Goal: Transaction & Acquisition: Subscribe to service/newsletter

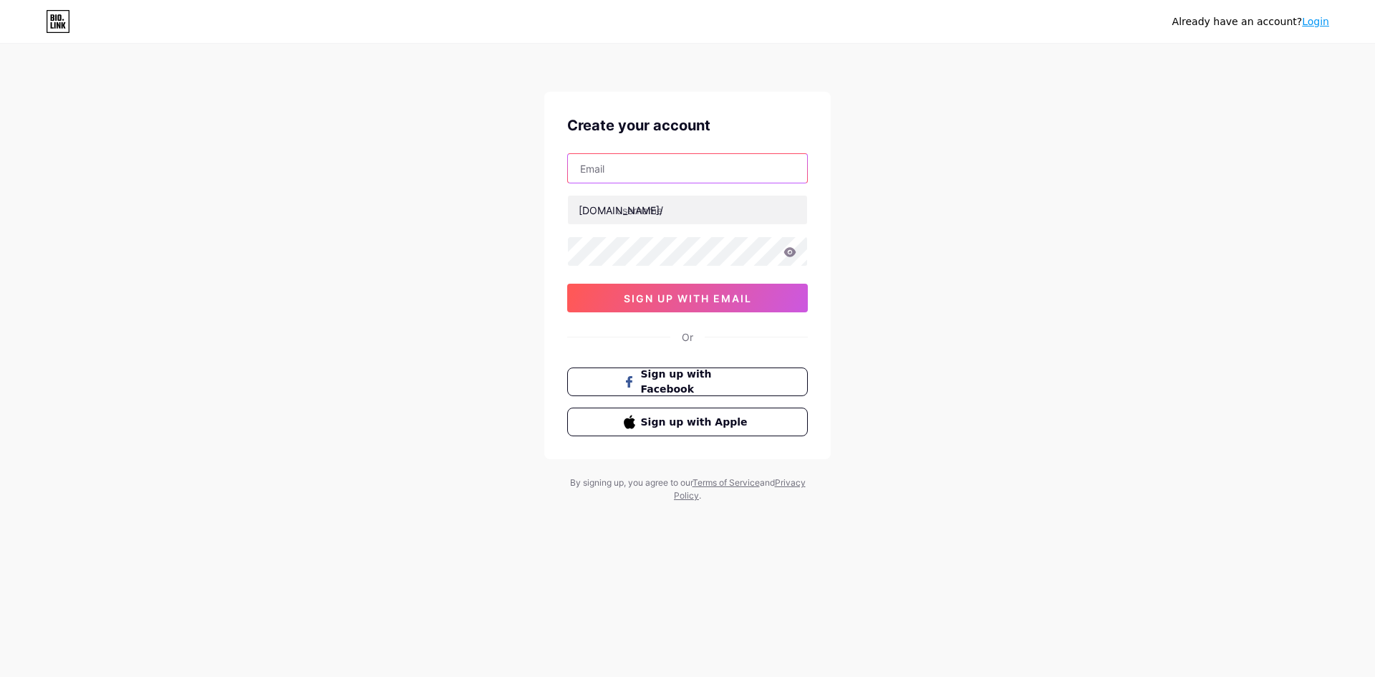
click at [635, 161] on input "text" at bounding box center [687, 168] width 239 height 29
click at [645, 178] on input "text" at bounding box center [687, 168] width 239 height 29
paste input "[EMAIL_ADDRESS][DOMAIN_NAME]"
type input "[EMAIL_ADDRESS][DOMAIN_NAME]"
click at [628, 205] on input "text" at bounding box center [687, 210] width 239 height 29
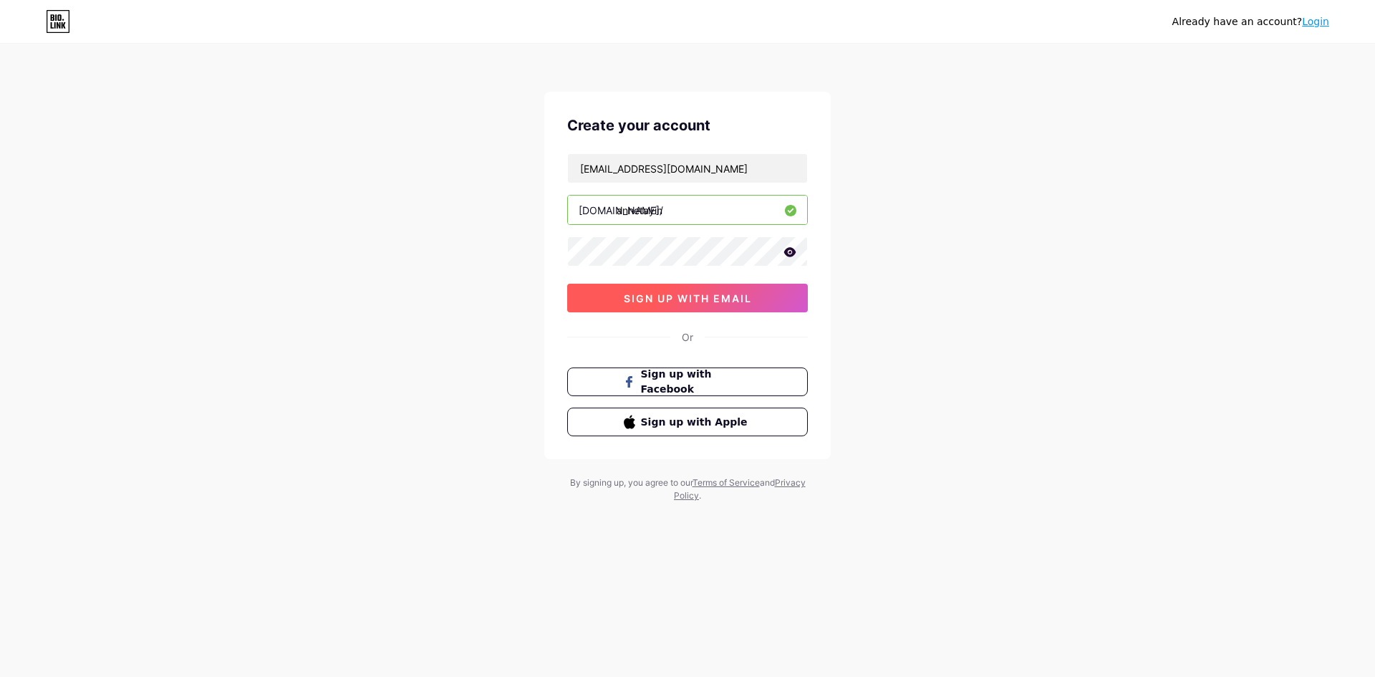
type input "annetayin"
click at [713, 306] on button "sign up with email" at bounding box center [687, 298] width 241 height 29
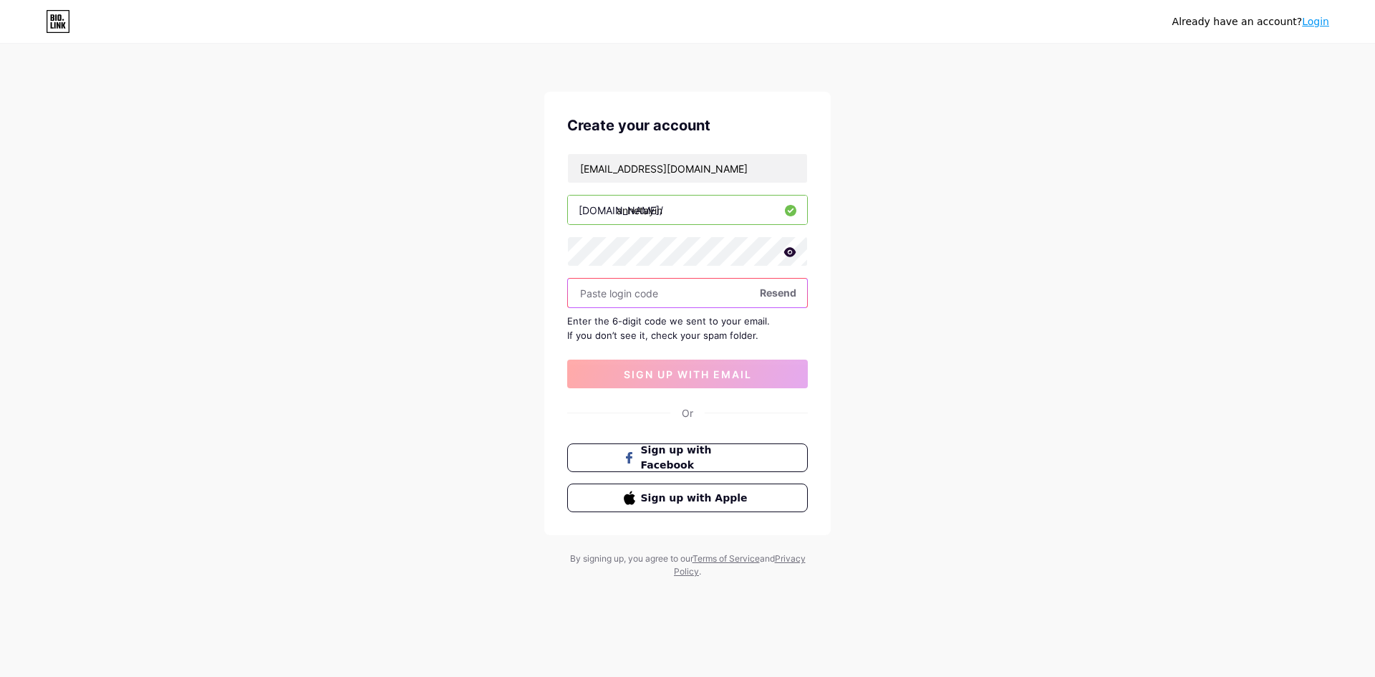
click at [607, 290] on input "text" at bounding box center [687, 293] width 239 height 29
paste input "973514"
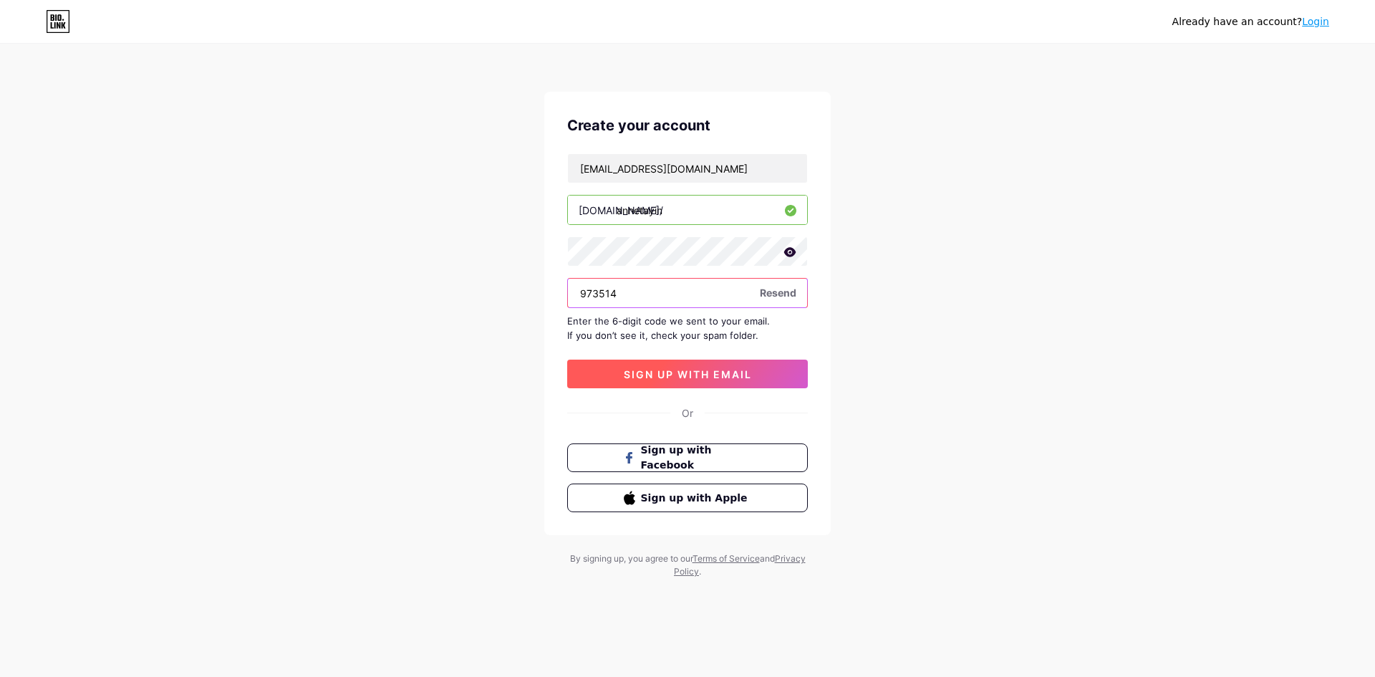
type input "973514"
click at [669, 370] on span "sign up with email" at bounding box center [688, 374] width 128 height 12
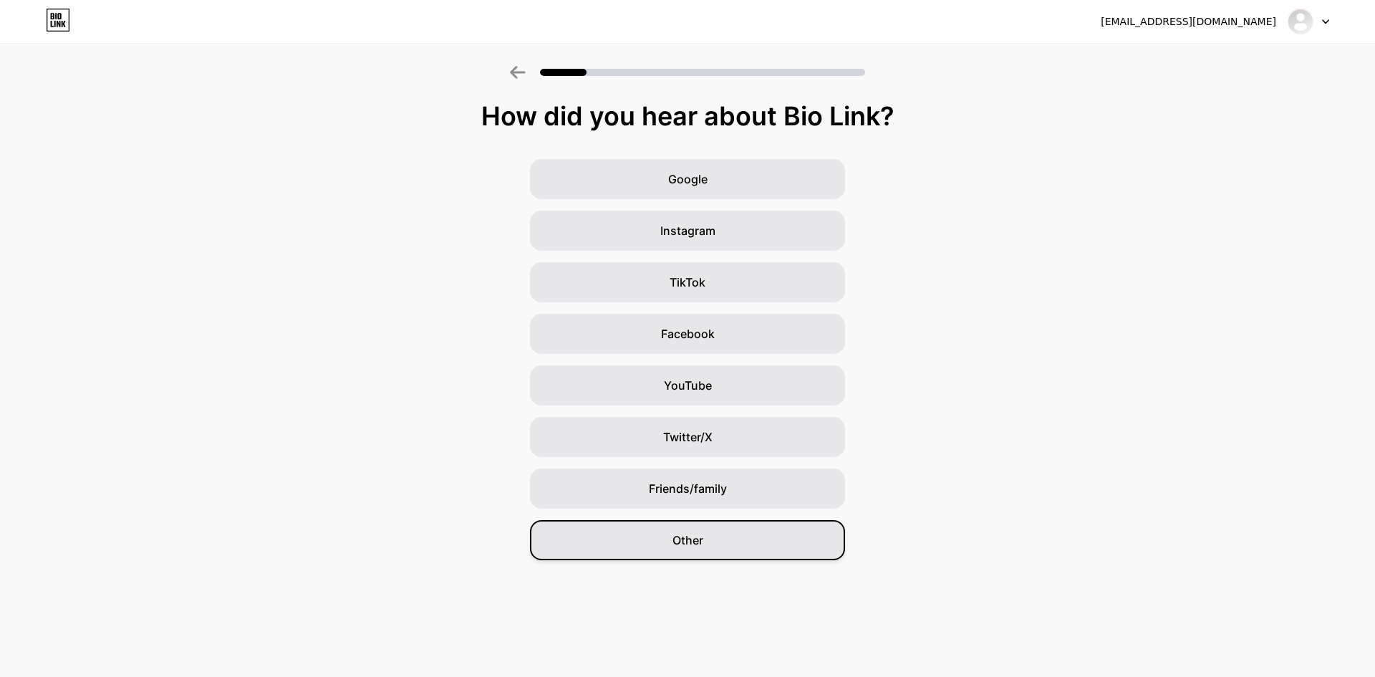
click at [706, 533] on div "Other" at bounding box center [687, 540] width 315 height 40
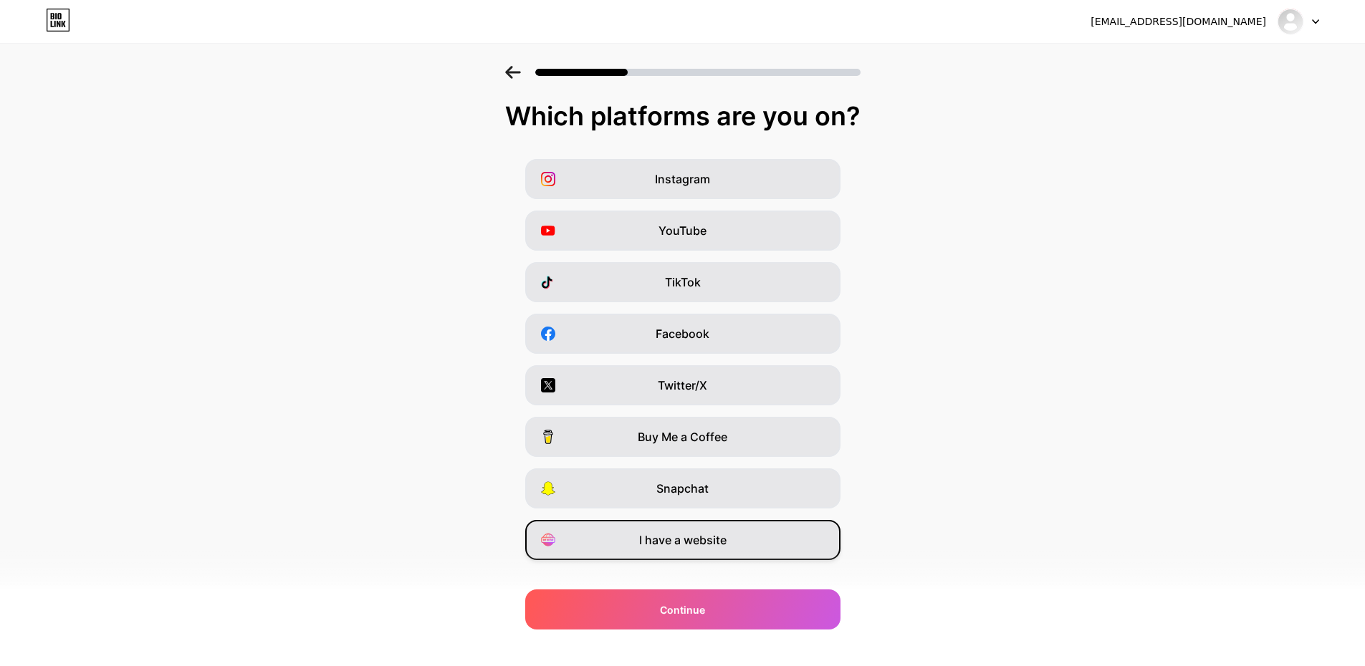
click at [683, 536] on span "I have a website" at bounding box center [682, 540] width 87 height 17
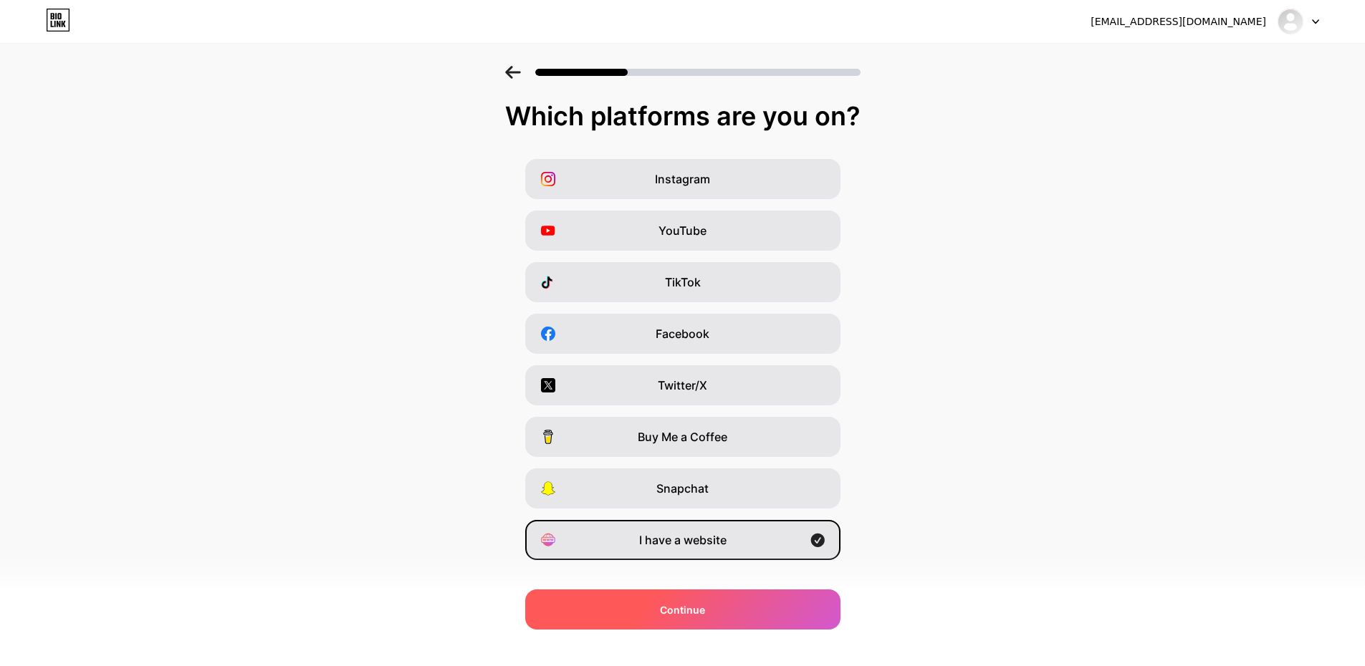
click at [701, 615] on span "Continue" at bounding box center [682, 609] width 45 height 15
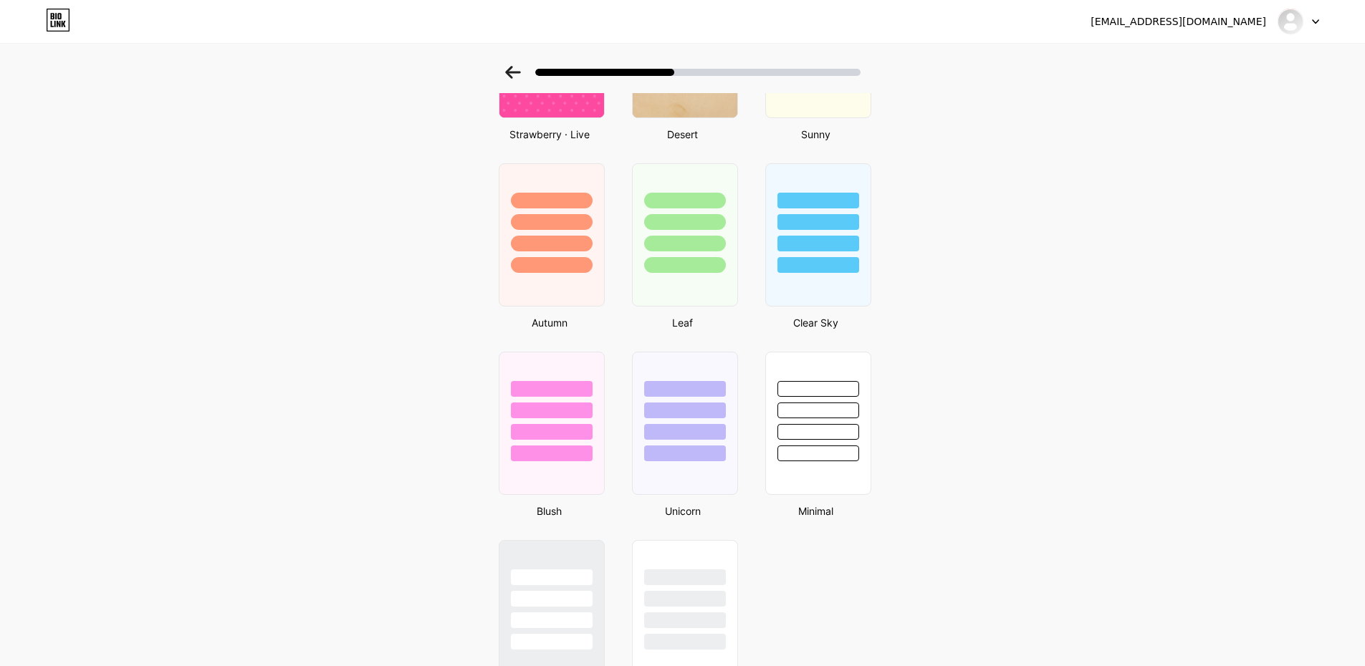
scroll to position [754, 0]
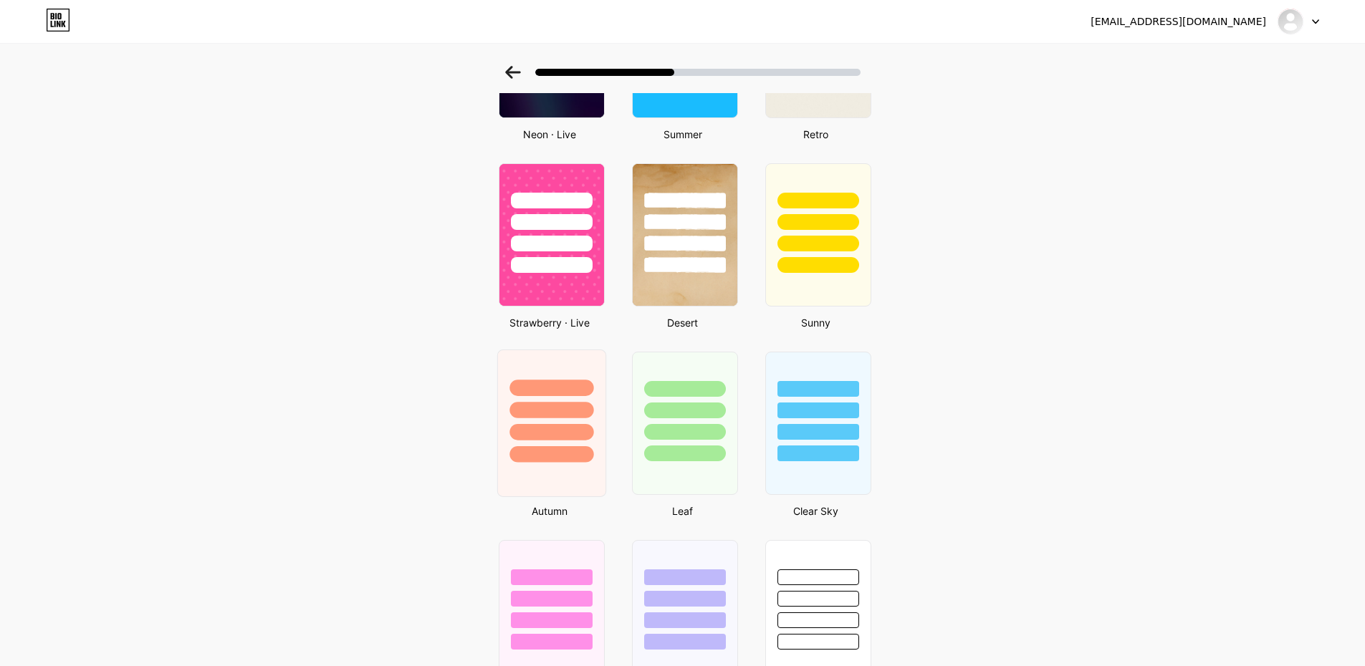
click at [556, 400] on div at bounding box center [550, 406] width 107 height 112
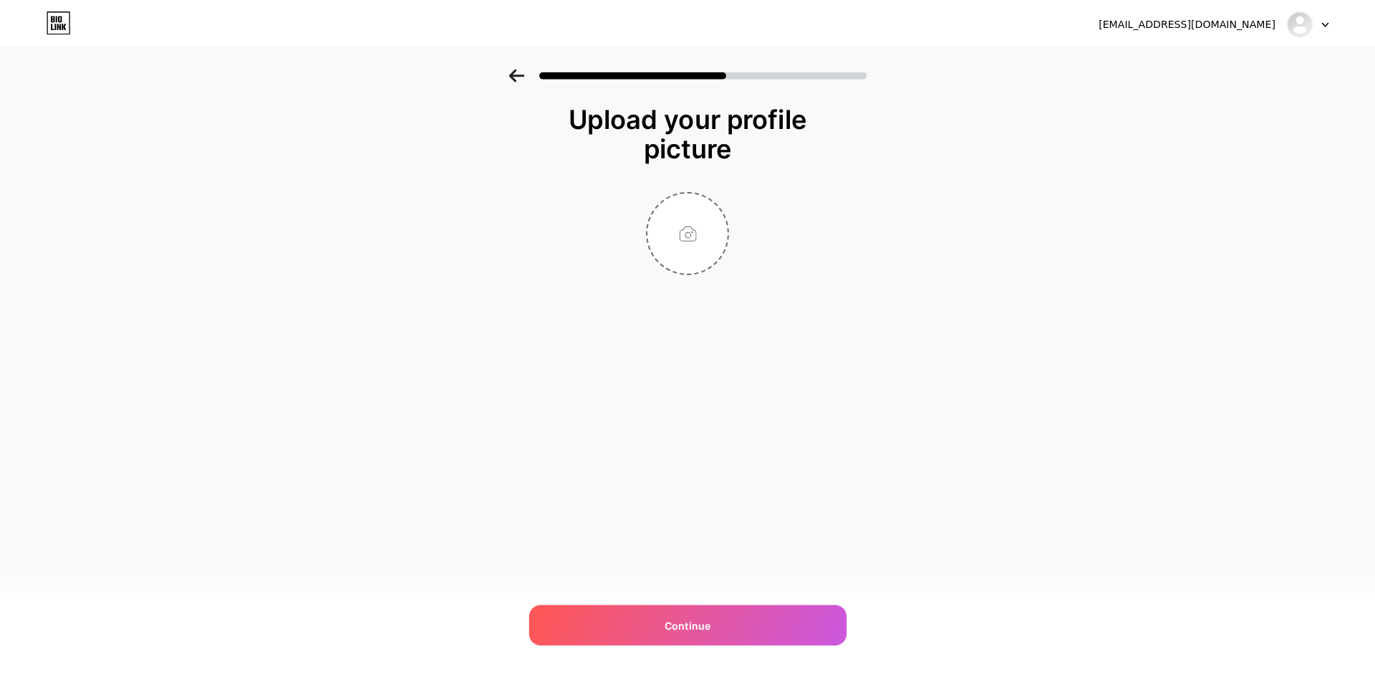
scroll to position [0, 0]
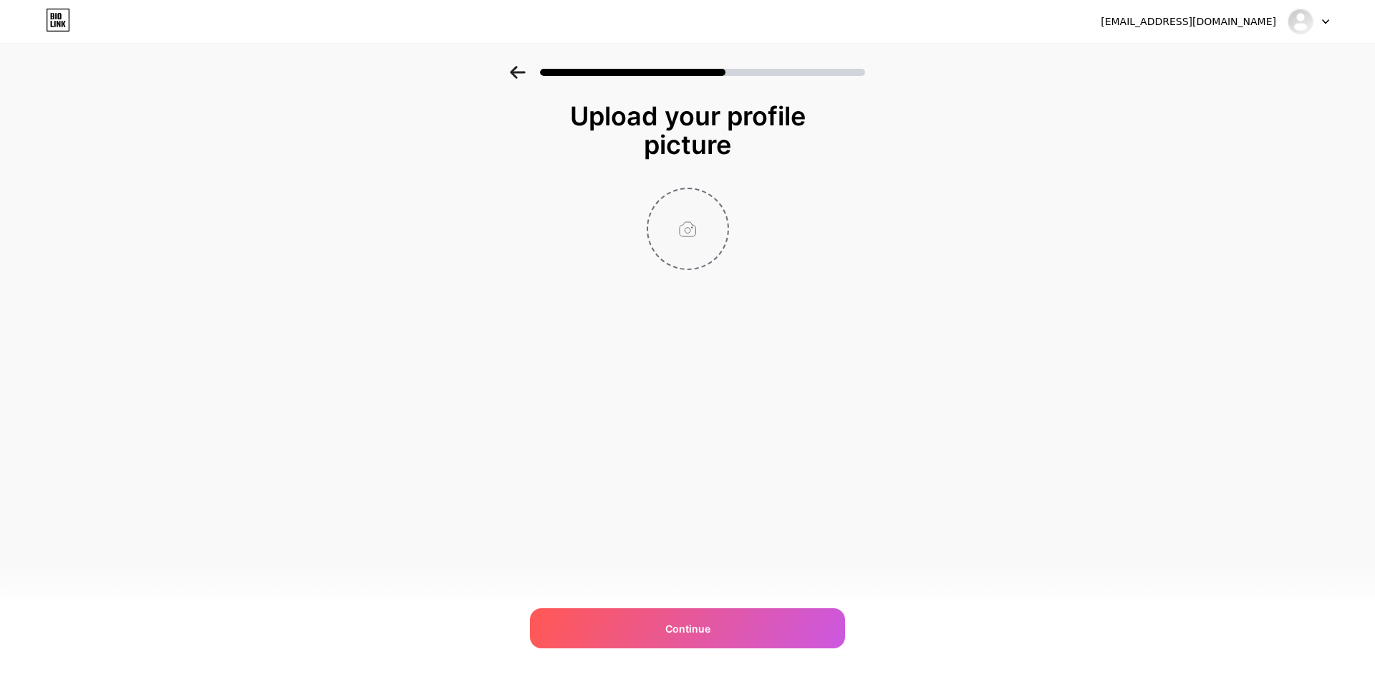
click at [698, 223] on input "file" at bounding box center [688, 229] width 80 height 80
type input "C:\fakepath\profie-image.jpg"
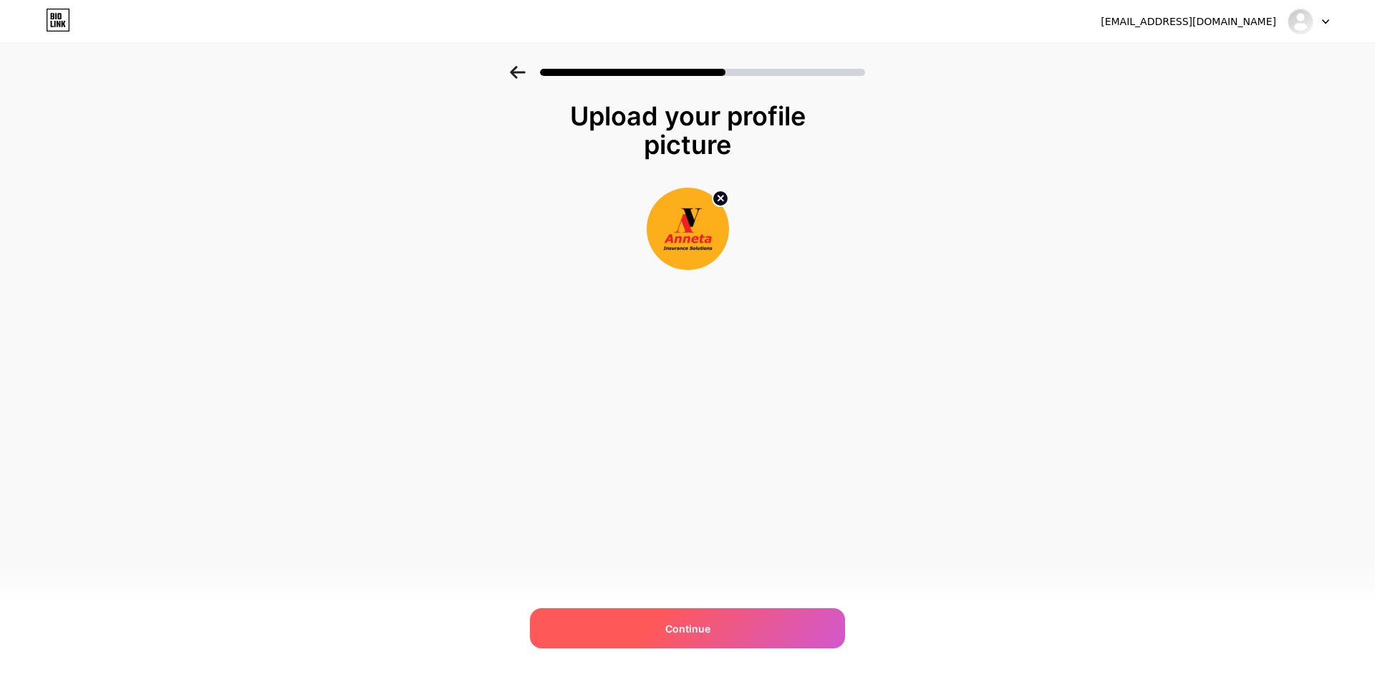
click at [725, 626] on div "Continue" at bounding box center [687, 628] width 315 height 40
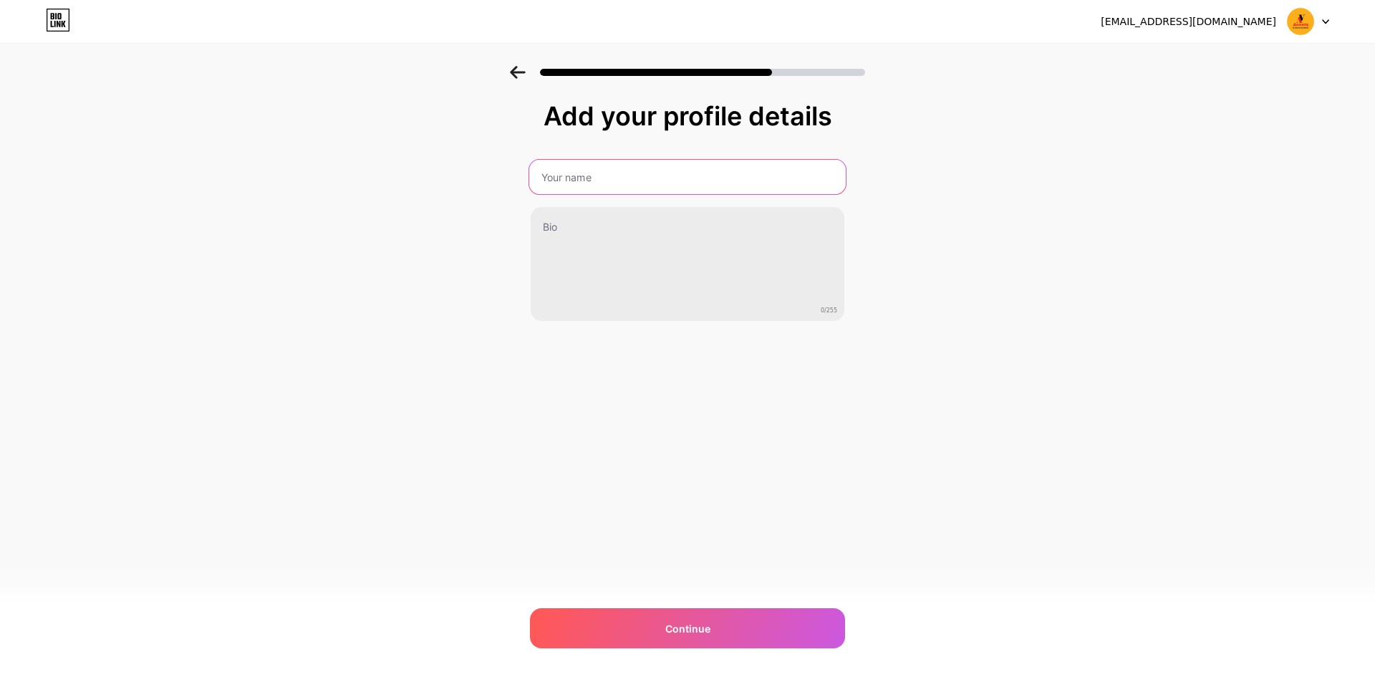
click at [714, 186] on input "text" at bounding box center [687, 177] width 317 height 34
click at [769, 606] on div "[EMAIL_ADDRESS][DOMAIN_NAME] Logout Link Copied Add your profile details 0/255 …" at bounding box center [687, 338] width 1375 height 677
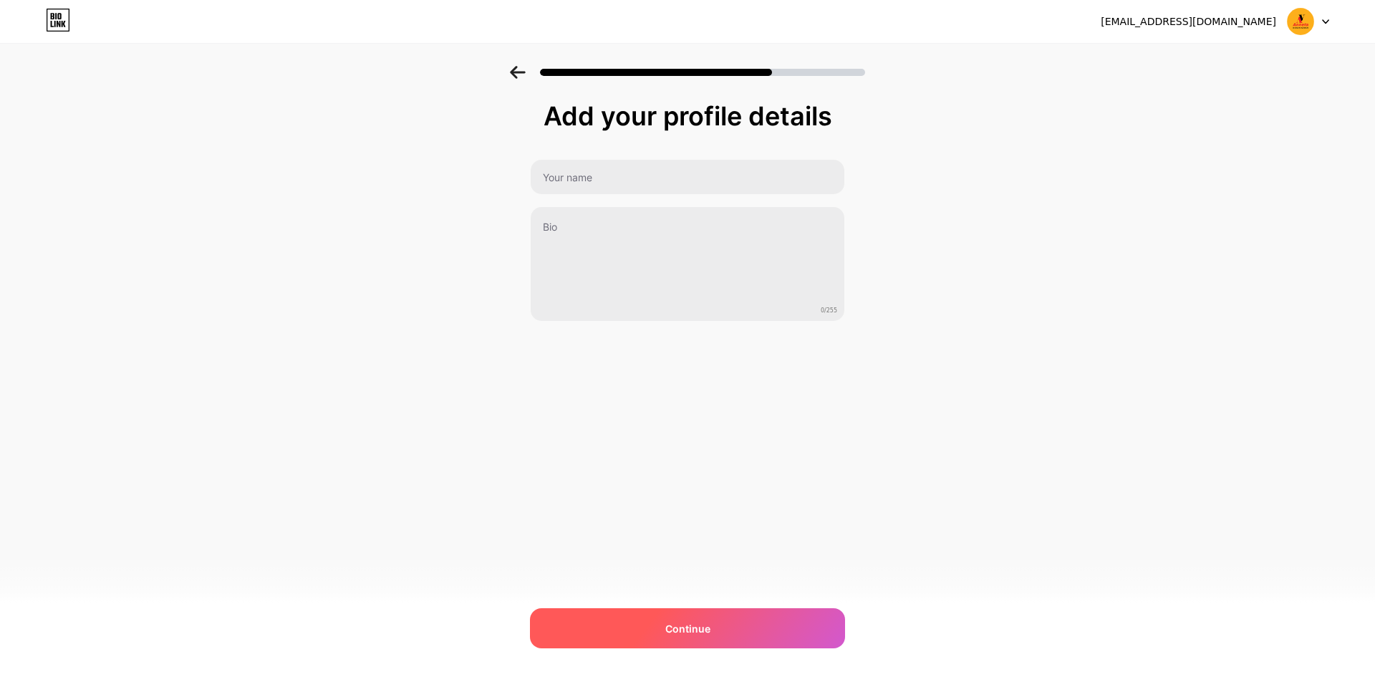
click at [729, 620] on div "Continue" at bounding box center [687, 628] width 315 height 40
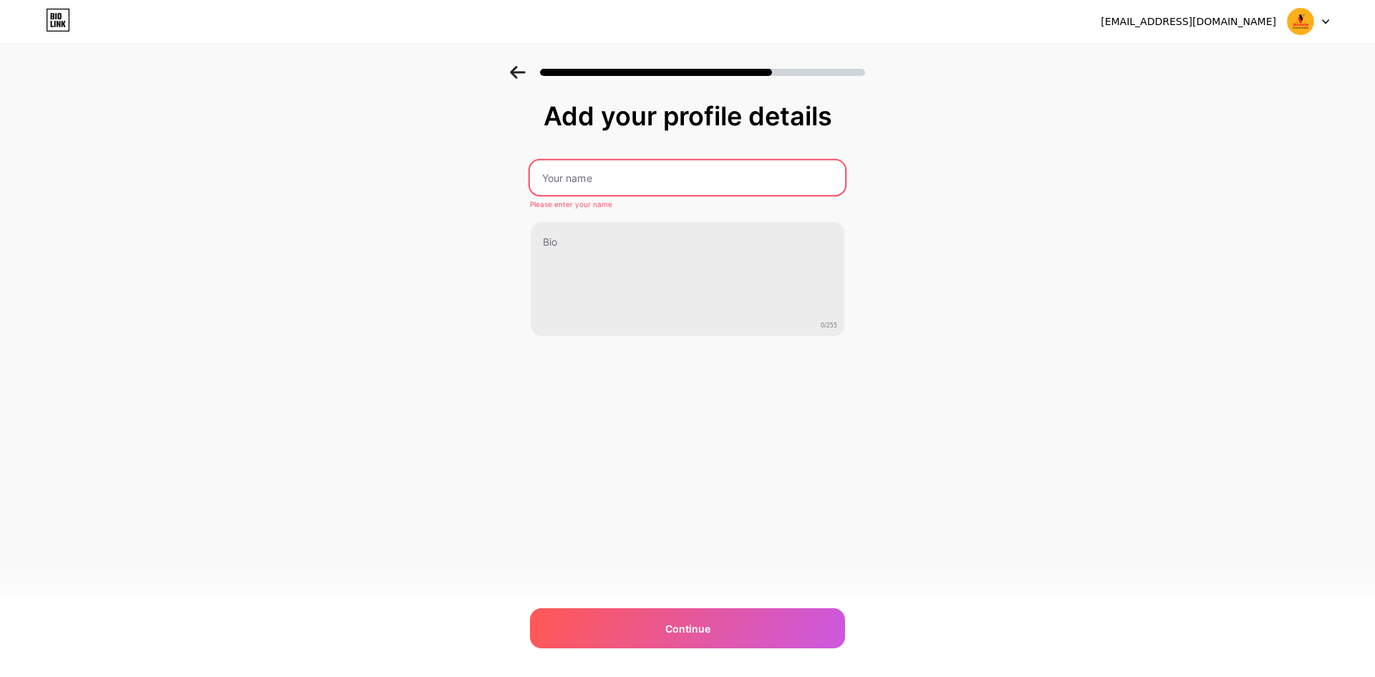
click at [713, 174] on input "text" at bounding box center [687, 177] width 315 height 34
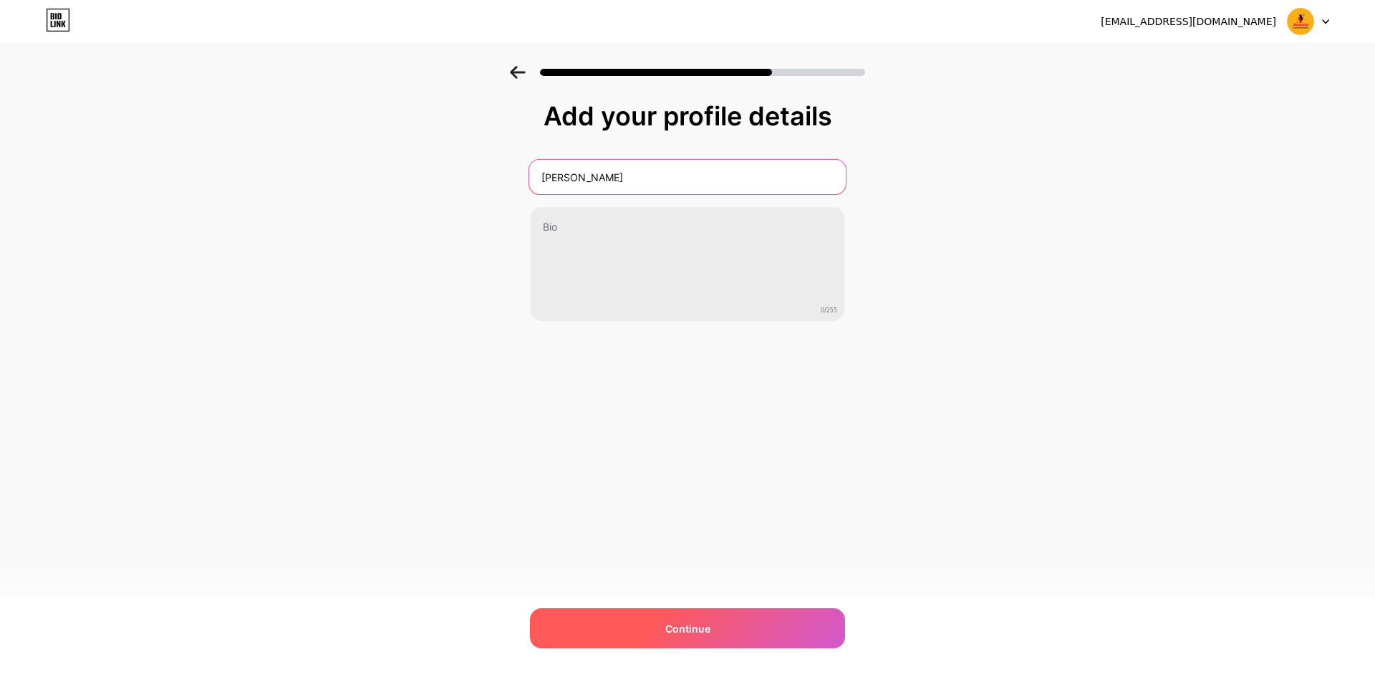
type input "[PERSON_NAME]"
click at [683, 638] on div "Continue" at bounding box center [687, 628] width 315 height 40
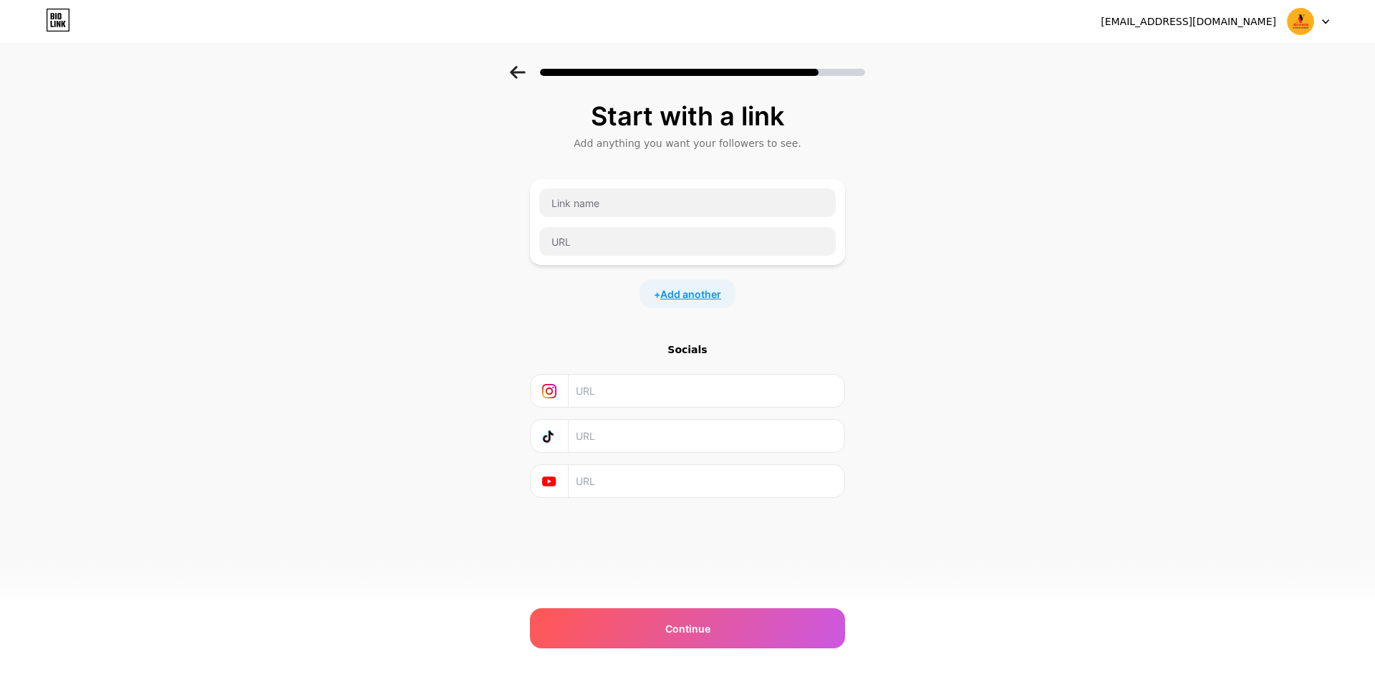
click at [713, 298] on span "Add another" at bounding box center [690, 294] width 61 height 15
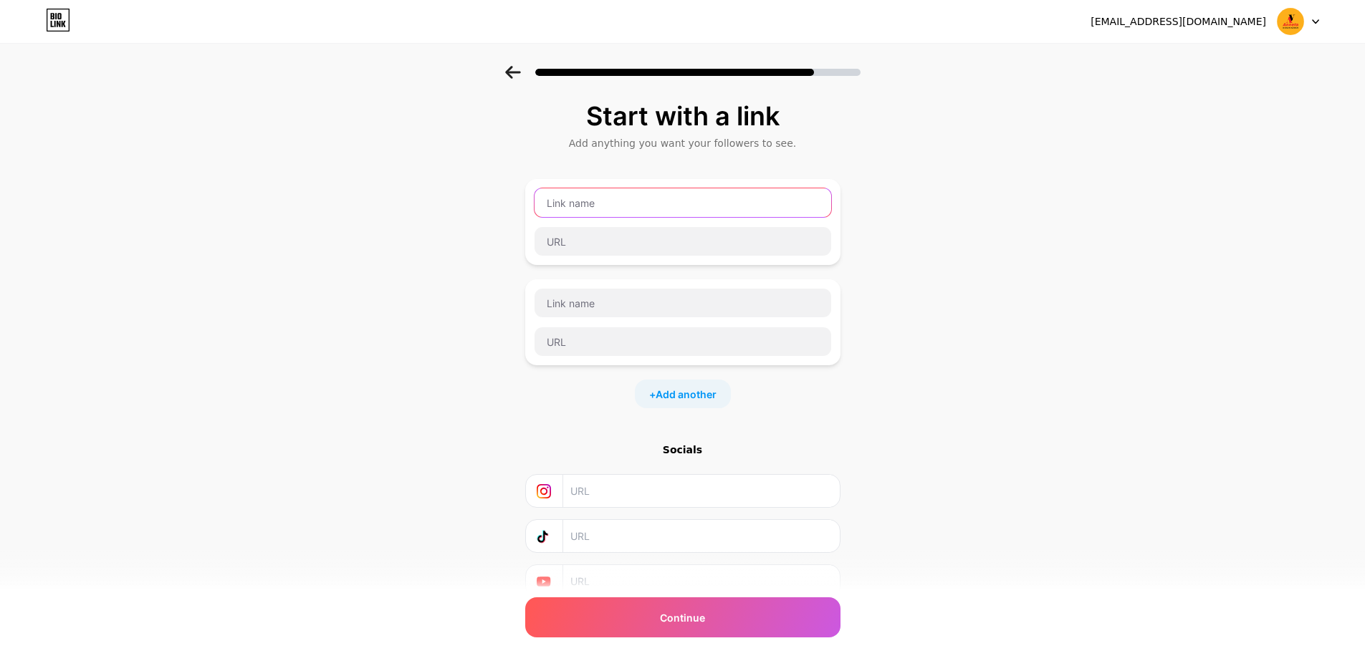
click at [741, 208] on input "text" at bounding box center [682, 202] width 297 height 29
click at [640, 208] on input "text" at bounding box center [682, 202] width 297 height 29
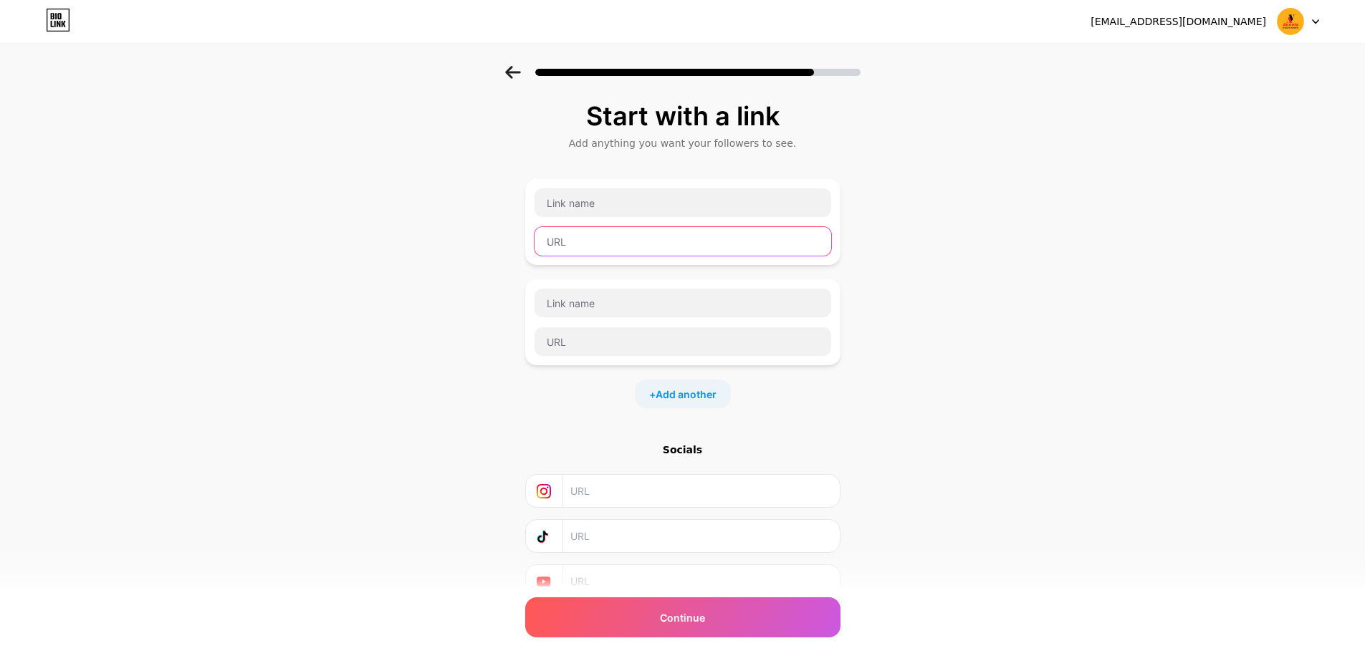
drag, startPoint x: 607, startPoint y: 240, endPoint x: 638, endPoint y: 195, distance: 54.6
click at [606, 239] on input "text" at bounding box center [682, 241] width 297 height 29
paste input "[URL][PHONE_NUMBER]"
type input "[URL][PHONE_NUMBER]"
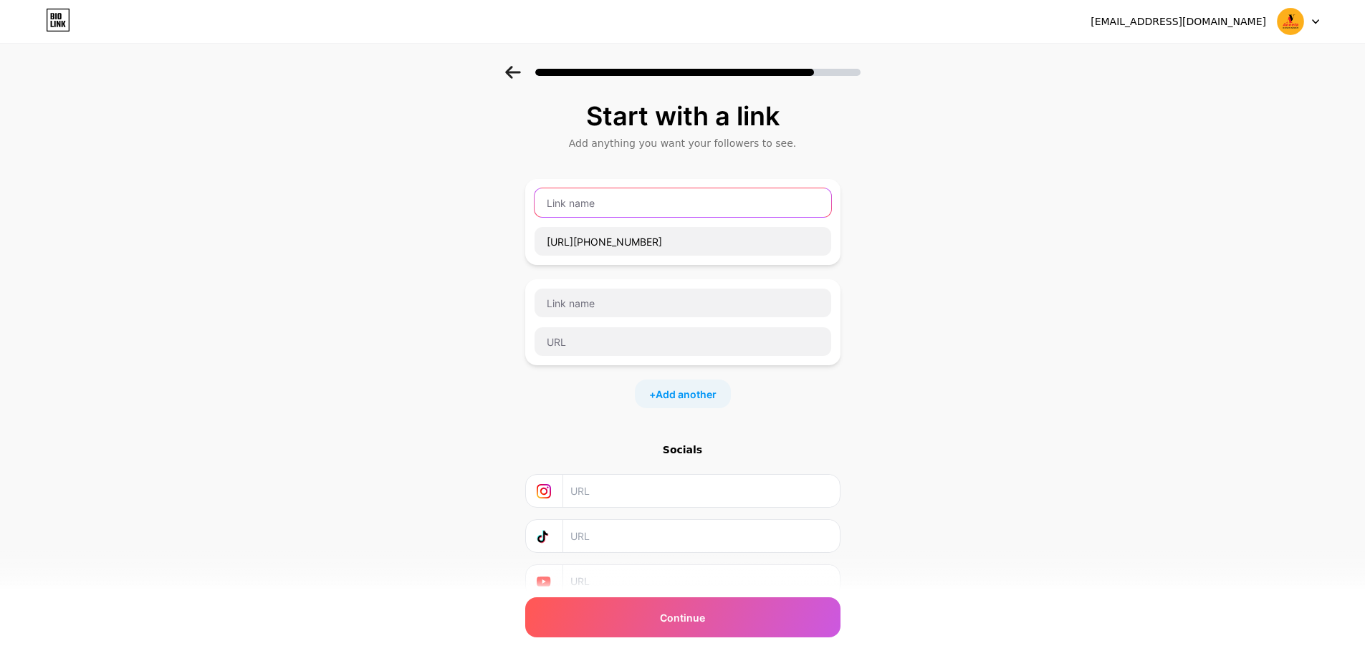
click at [629, 204] on input "text" at bounding box center [682, 202] width 297 height 29
type input "Call me"
click at [183, 454] on div "Start with a link Add anything you want your followers to see. Call me [URL][PH…" at bounding box center [682, 368] width 1365 height 604
click at [605, 305] on input "text" at bounding box center [682, 303] width 297 height 29
paste input "Email Me"
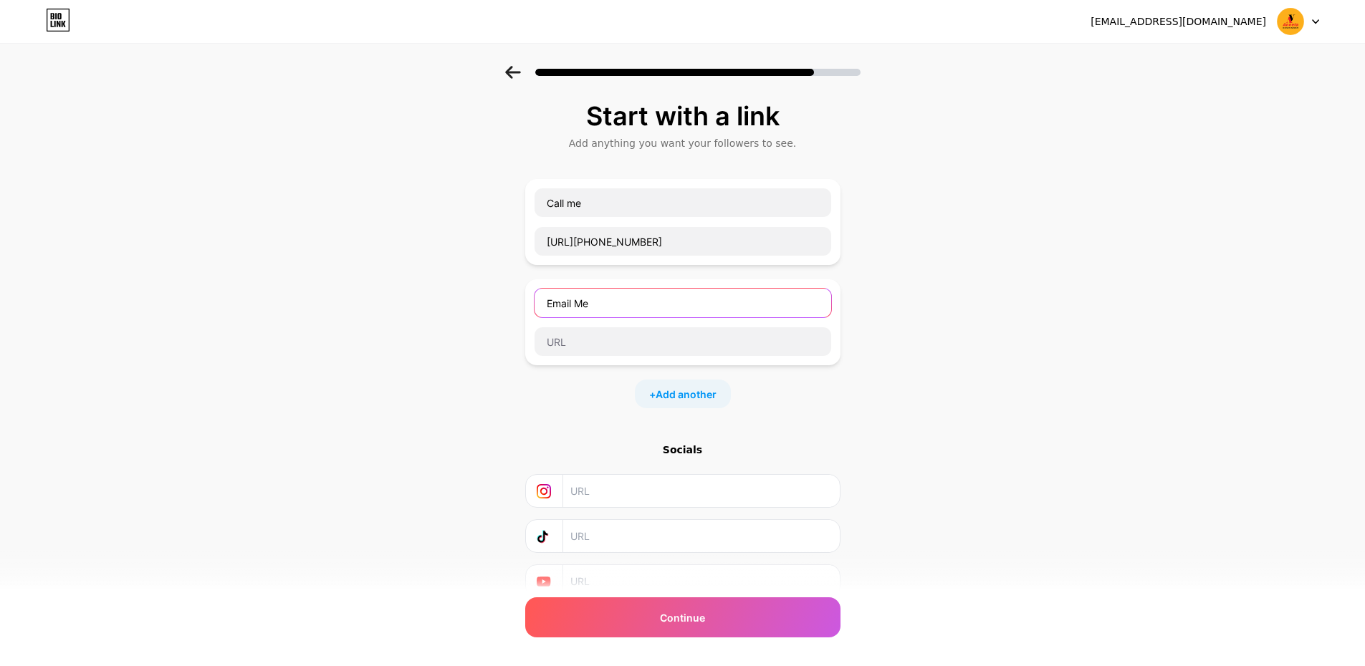
type input "Email Me"
click at [580, 334] on input "text" at bounding box center [682, 341] width 297 height 29
paste input "tel:[PHONE_NUMBER]"
type input "tel:[PHONE_NUMBER]"
click at [573, 334] on input "text" at bounding box center [682, 341] width 297 height 29
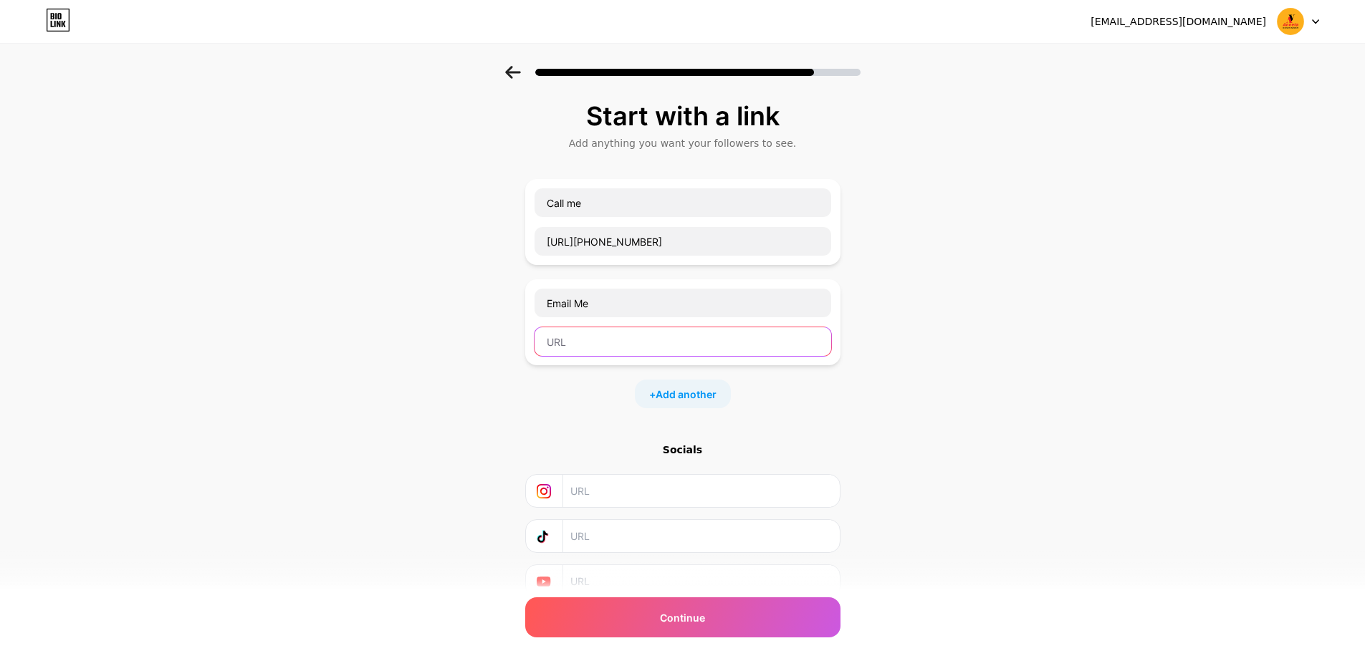
paste input "mailto:[EMAIL_ADDRESS][DOMAIN_NAME]"
type input "mailto:[EMAIL_ADDRESS][DOMAIN_NAME]"
click at [313, 455] on div "Start with a link Add anything you want your followers to see. Call me [URL][PH…" at bounding box center [682, 368] width 1365 height 604
click at [413, 238] on div "Start with a link Add anything you want your followers to see. Call me [URL][PH…" at bounding box center [682, 368] width 1365 height 604
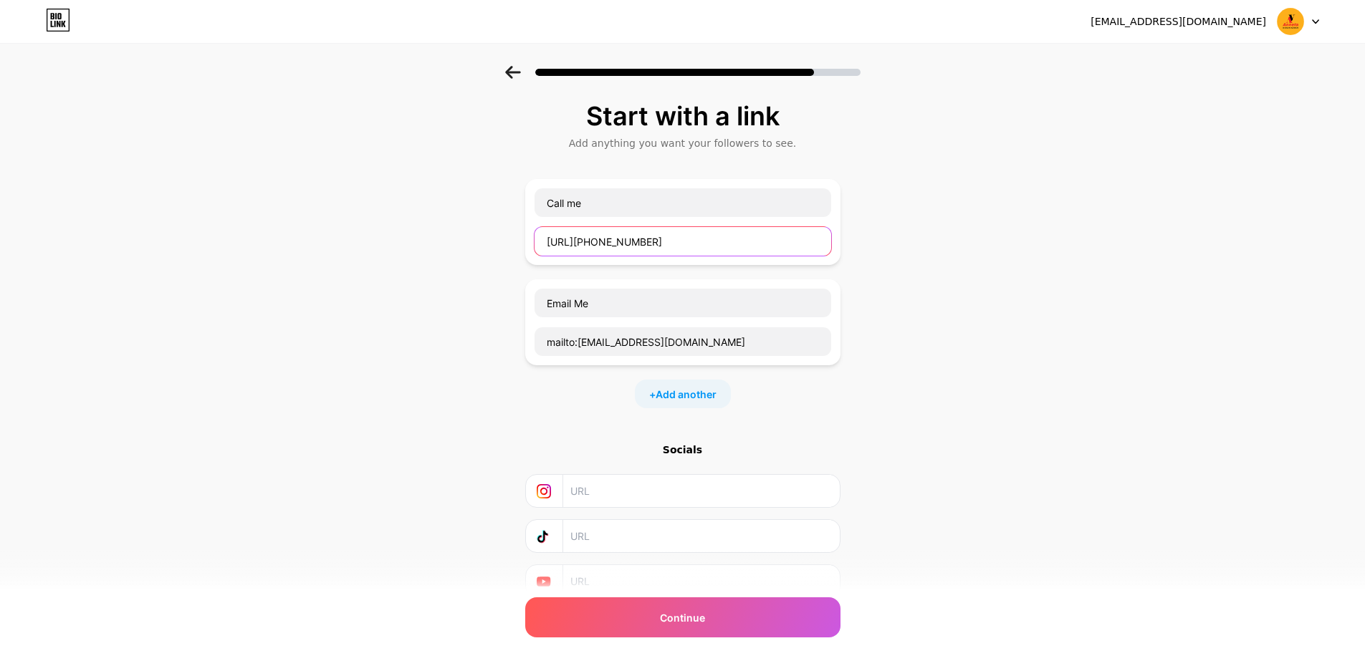
click at [707, 239] on input "[URL][PHONE_NUMBER]" at bounding box center [682, 241] width 297 height 29
paste input "tel:+1"
click at [998, 325] on div "Start with a link Add anything you want your followers to see. Call me tel:[PHO…" at bounding box center [682, 368] width 1365 height 604
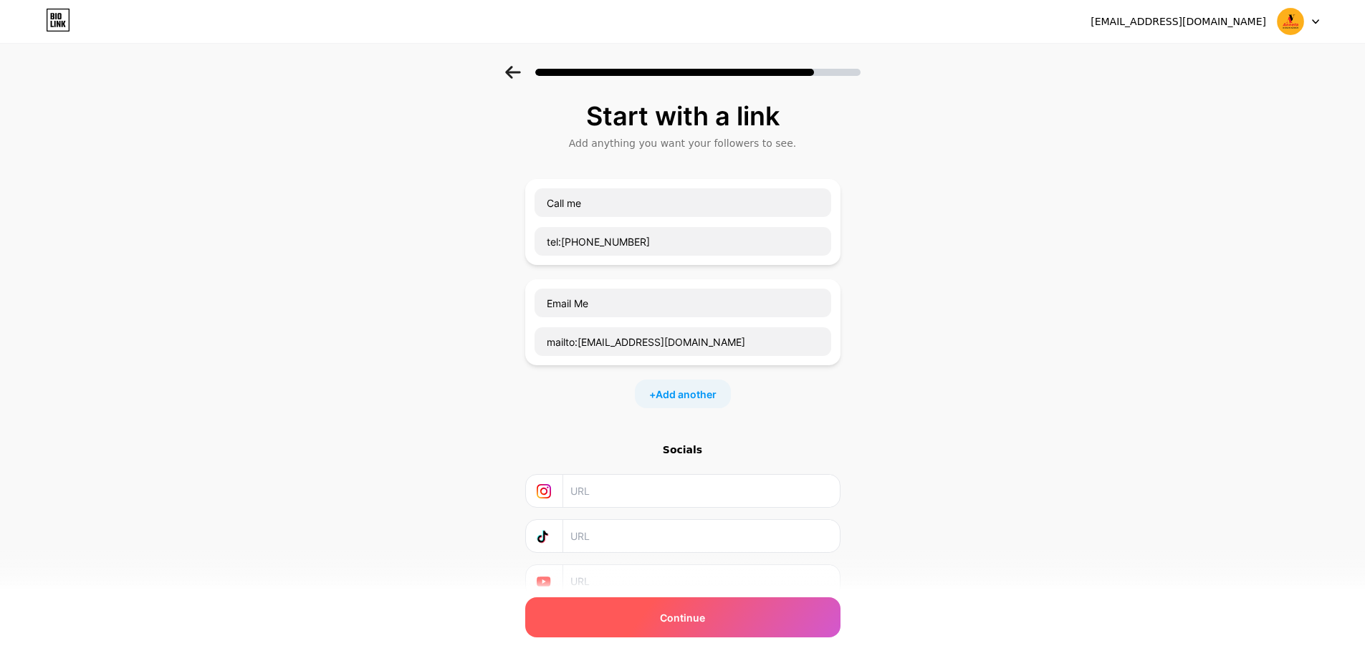
click at [731, 619] on div "Continue" at bounding box center [682, 617] width 315 height 40
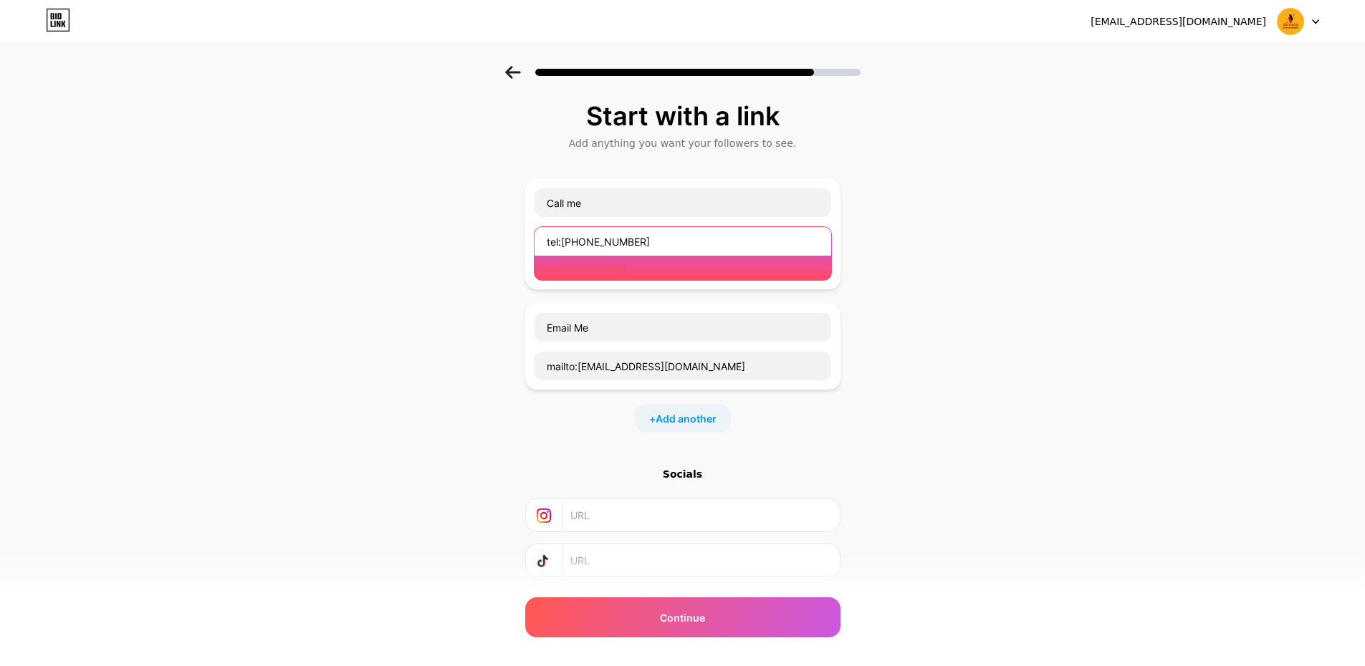
click at [641, 232] on input "tel:[PHONE_NUMBER]" at bounding box center [682, 241] width 297 height 29
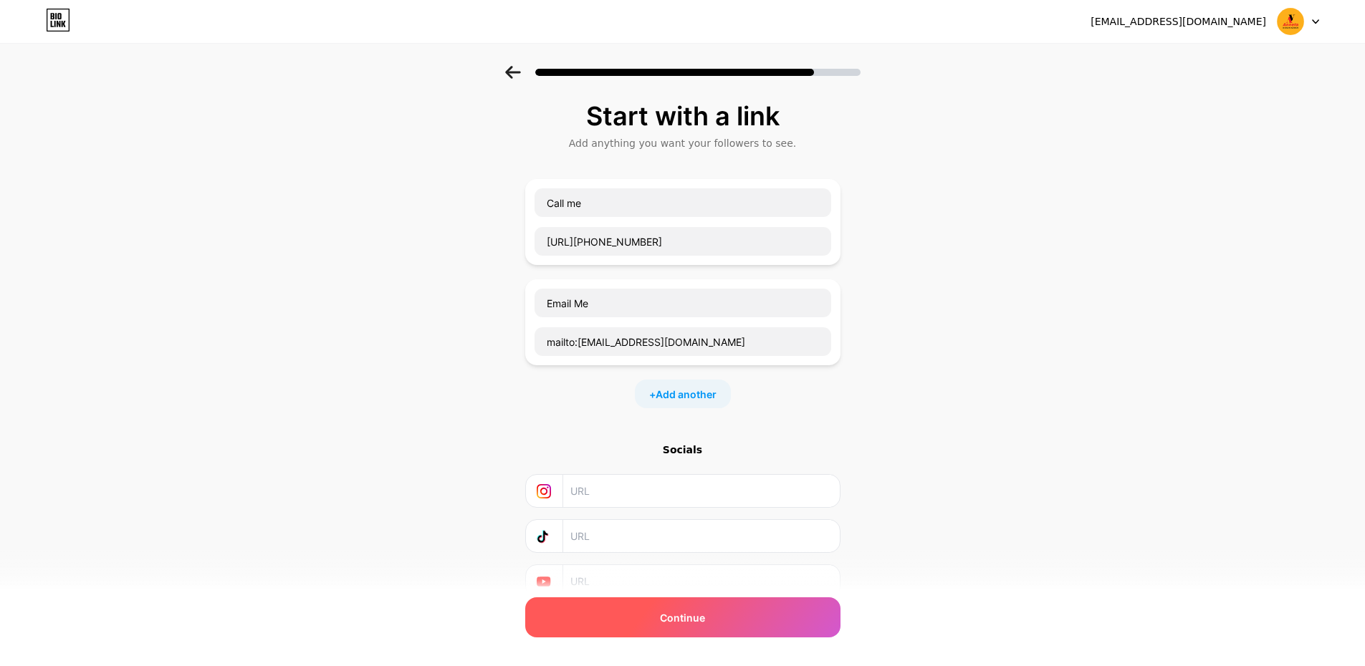
click at [697, 612] on span "Continue" at bounding box center [682, 617] width 45 height 15
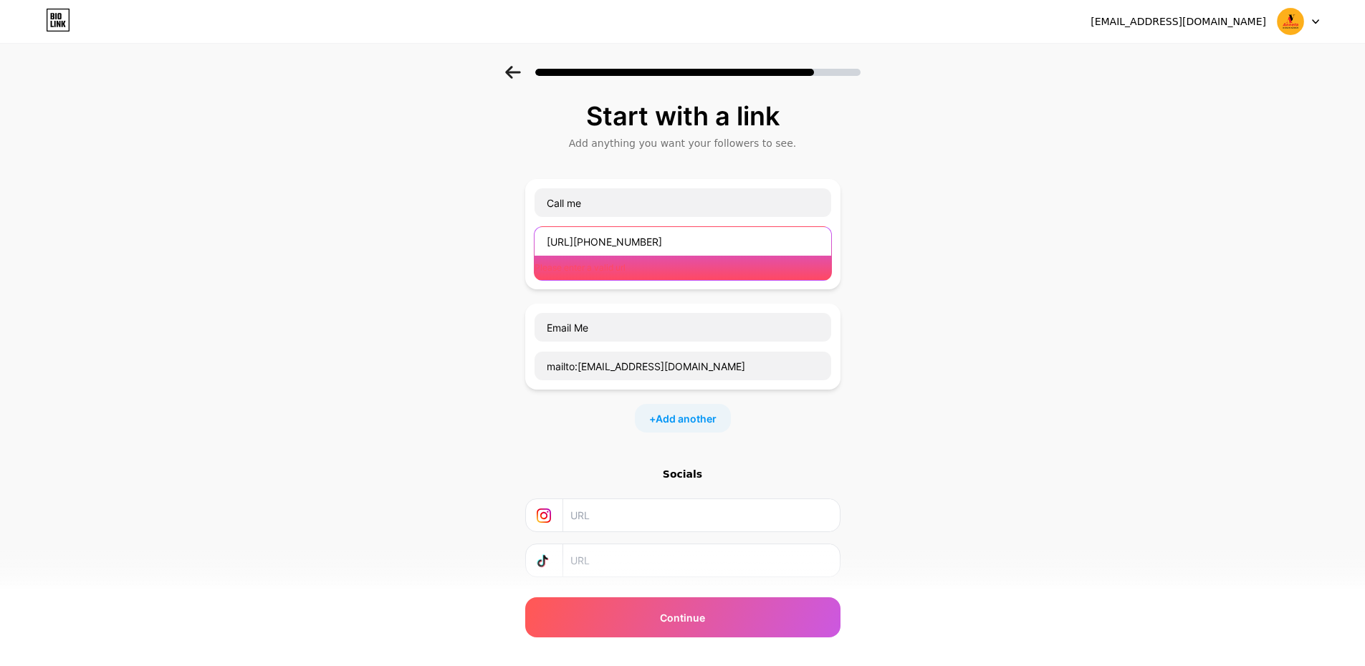
click at [691, 249] on input "[URL][PHONE_NUMBER]" at bounding box center [682, 241] width 297 height 29
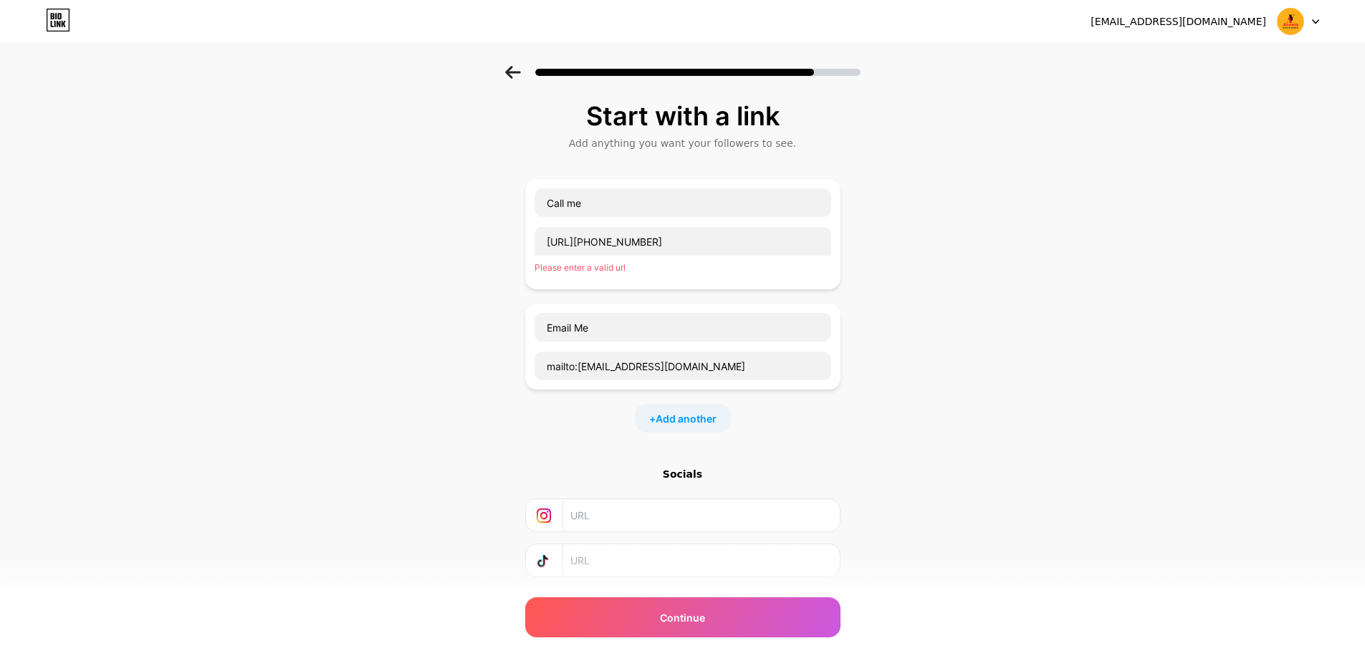
click at [1008, 251] on div "Start with a link Add anything you want your followers to see. Call me [URL][PH…" at bounding box center [682, 380] width 1365 height 628
drag, startPoint x: 211, startPoint y: 362, endPoint x: 452, endPoint y: 302, distance: 248.8
click at [210, 362] on div "Start with a link Add anything you want your followers to see. Call me [URL][PH…" at bounding box center [682, 380] width 1365 height 628
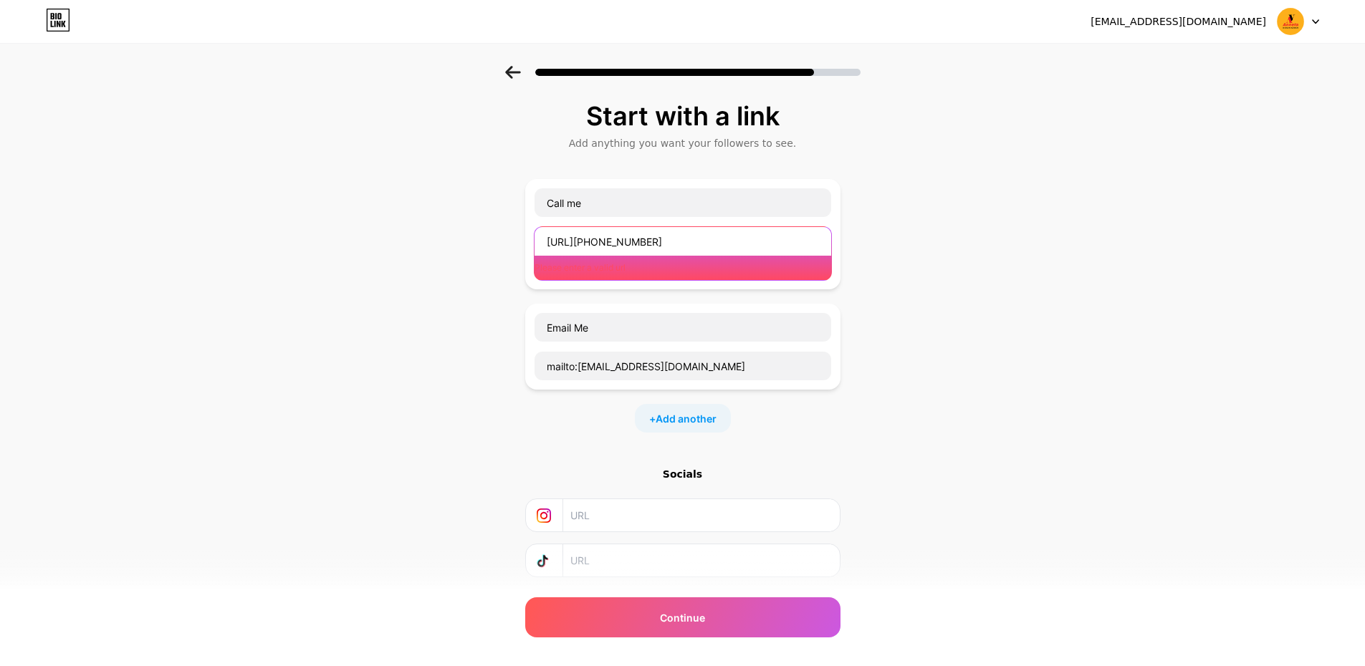
click at [731, 245] on input "[URL][PHONE_NUMBER]" at bounding box center [682, 241] width 297 height 29
paste input "tel:+1"
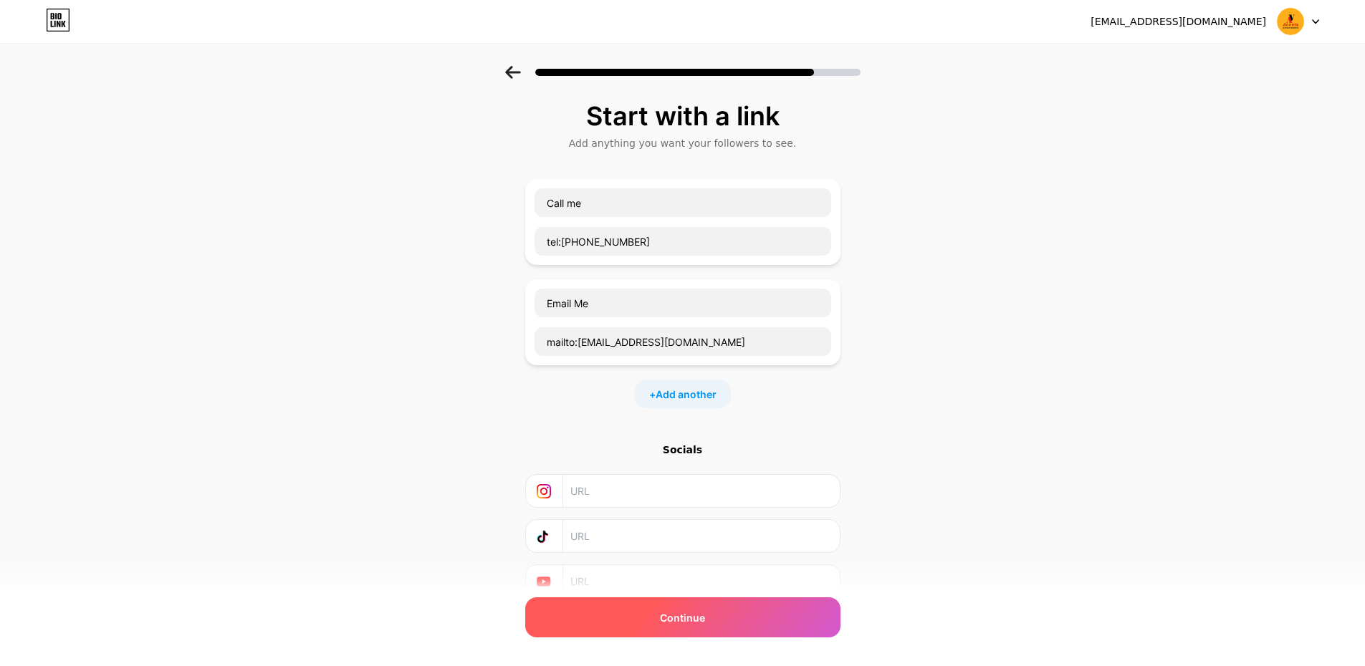
click at [735, 613] on div "Continue" at bounding box center [682, 617] width 315 height 40
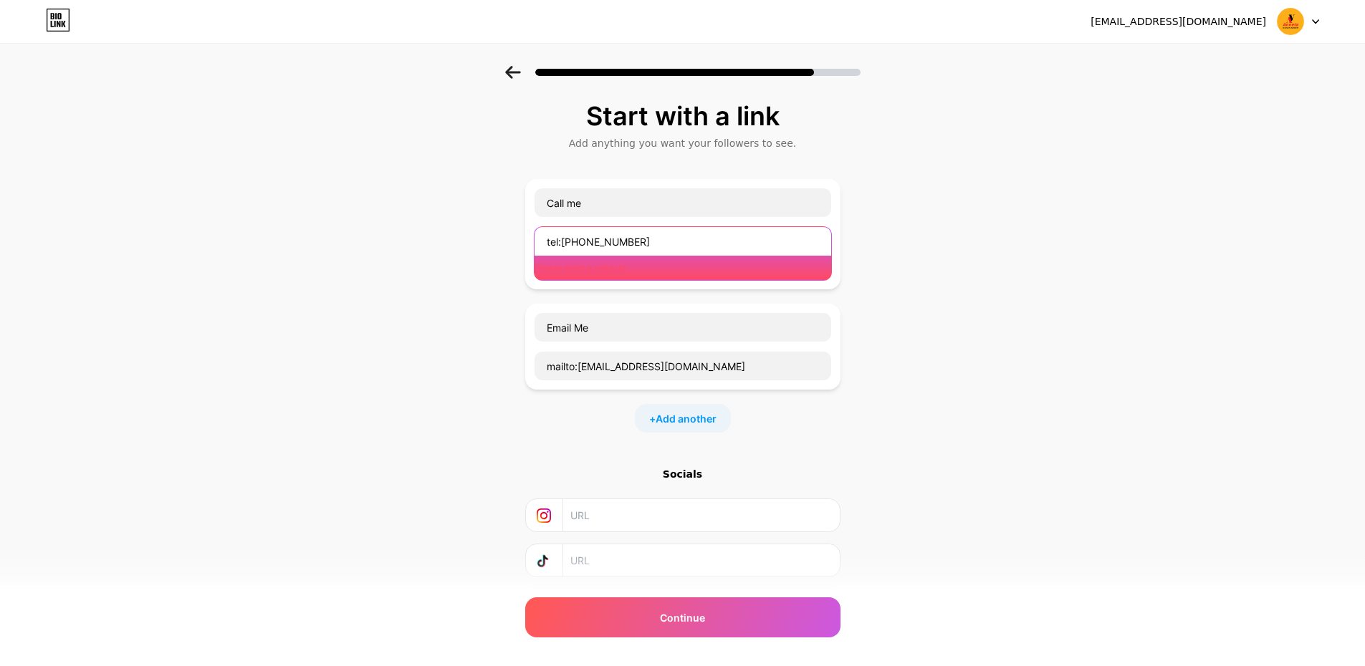
click at [683, 233] on input "tel:[PHONE_NUMBER]" at bounding box center [682, 241] width 297 height 29
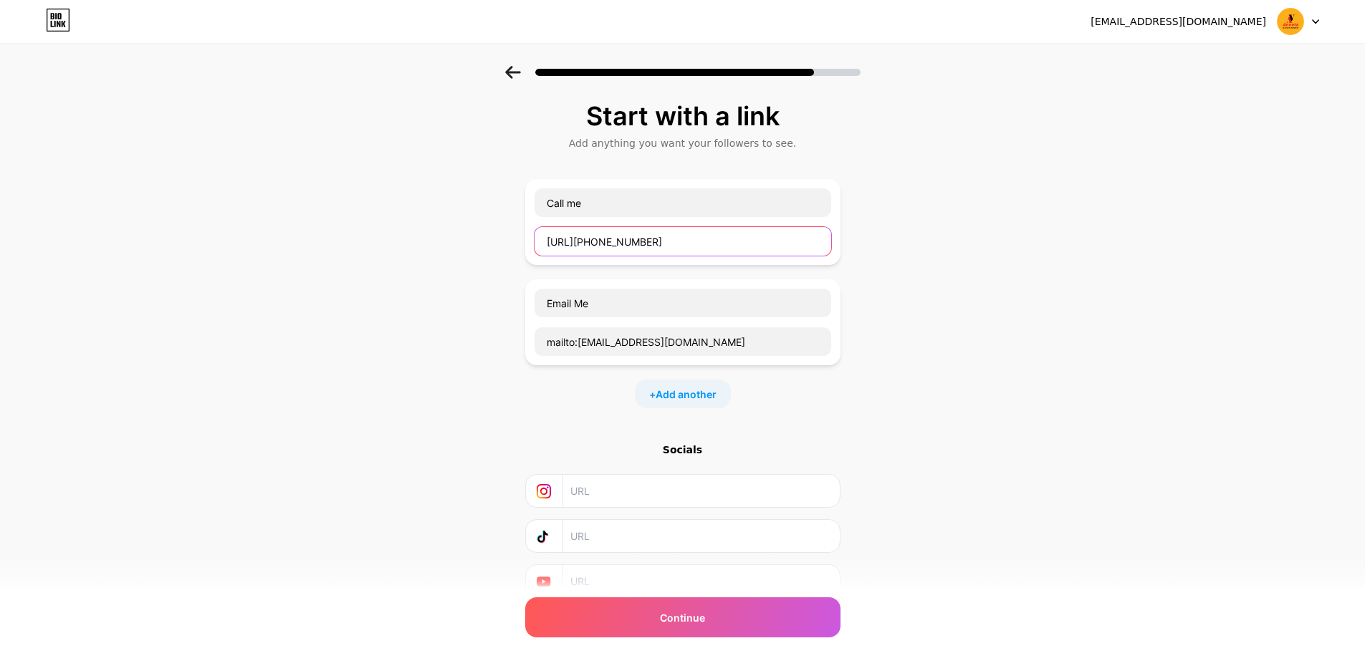
type input "[URL][PHONE_NUMBER]"
click at [706, 243] on input "[URL][PHONE_NUMBER]" at bounding box center [682, 241] width 297 height 29
drag, startPoint x: 716, startPoint y: 239, endPoint x: 547, endPoint y: 239, distance: 169.1
click at [547, 239] on input "[URL][PHONE_NUMBER]" at bounding box center [682, 241] width 297 height 29
click at [840, 203] on div "Call me [URL][PHONE_NUMBER]" at bounding box center [682, 222] width 315 height 86
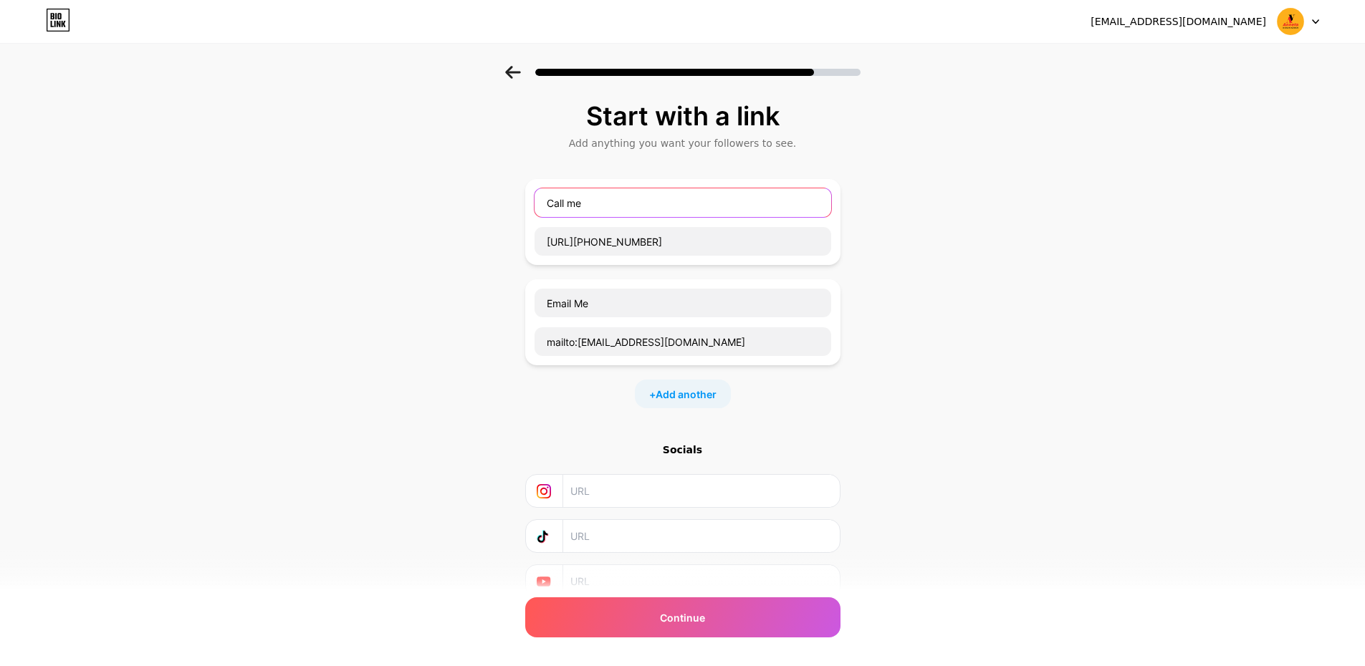
click at [831, 196] on input "Call me" at bounding box center [682, 202] width 297 height 29
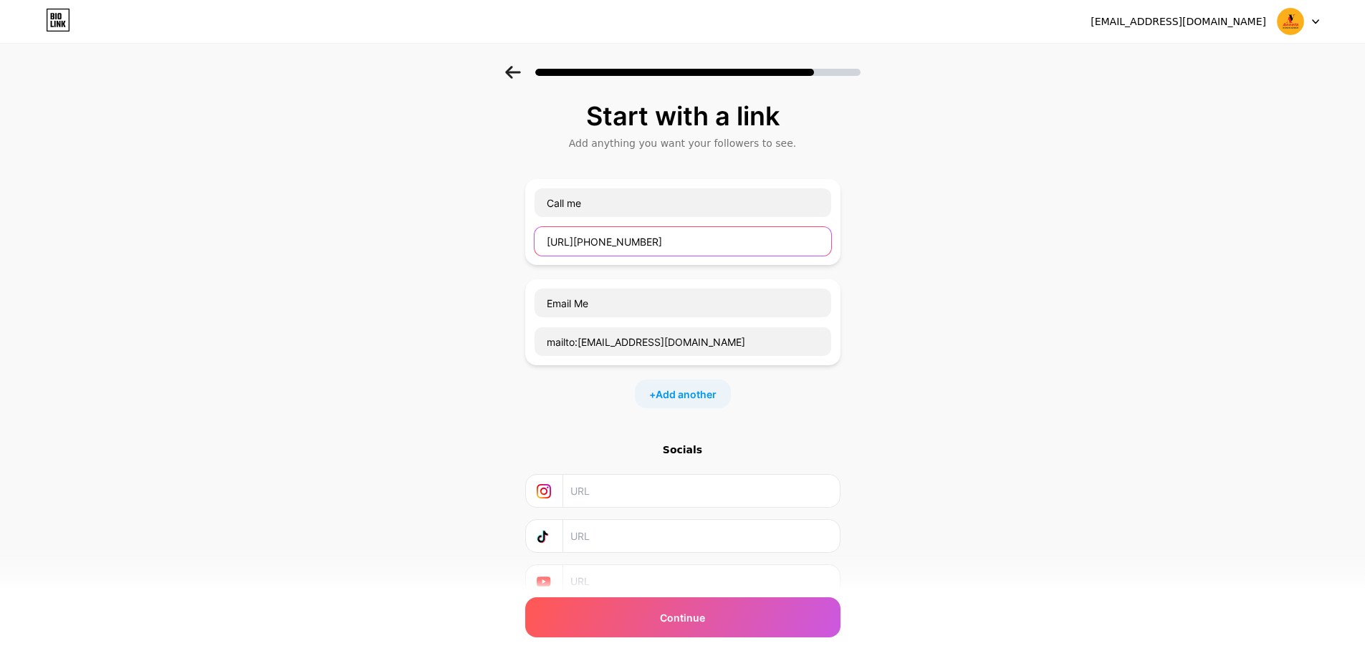
drag, startPoint x: 638, startPoint y: 225, endPoint x: 402, endPoint y: 201, distance: 236.9
click at [402, 201] on div "Start with a link Add anything you want your followers to see. Call me [URL][PH…" at bounding box center [682, 368] width 1365 height 604
click at [575, 242] on input "text" at bounding box center [682, 241] width 297 height 29
drag, startPoint x: 1055, startPoint y: 173, endPoint x: 1029, endPoint y: 176, distance: 25.9
click at [1052, 173] on div "Start with a link Add anything you want your followers to see. Call me Email Me…" at bounding box center [682, 368] width 1365 height 604
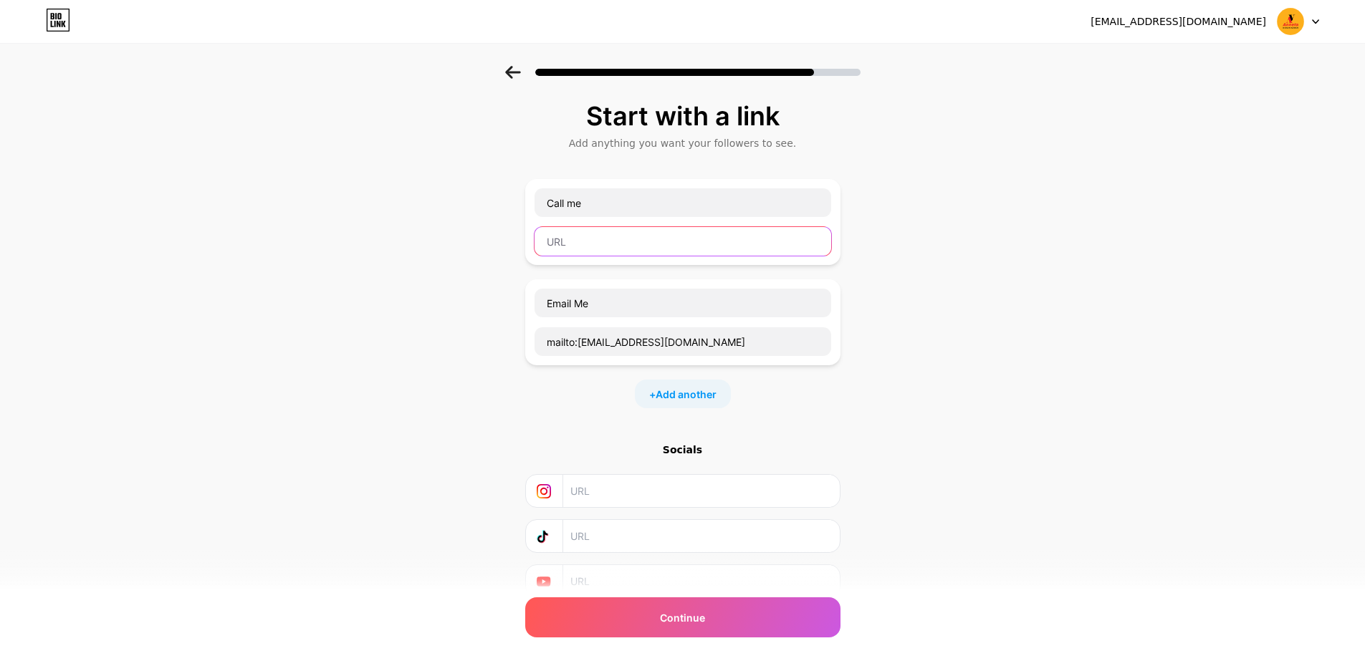
click at [690, 228] on input "text" at bounding box center [682, 241] width 297 height 29
click at [686, 648] on div "Start with a link Add anything you want your followers to see. Call me Email Me…" at bounding box center [682, 386] width 315 height 568
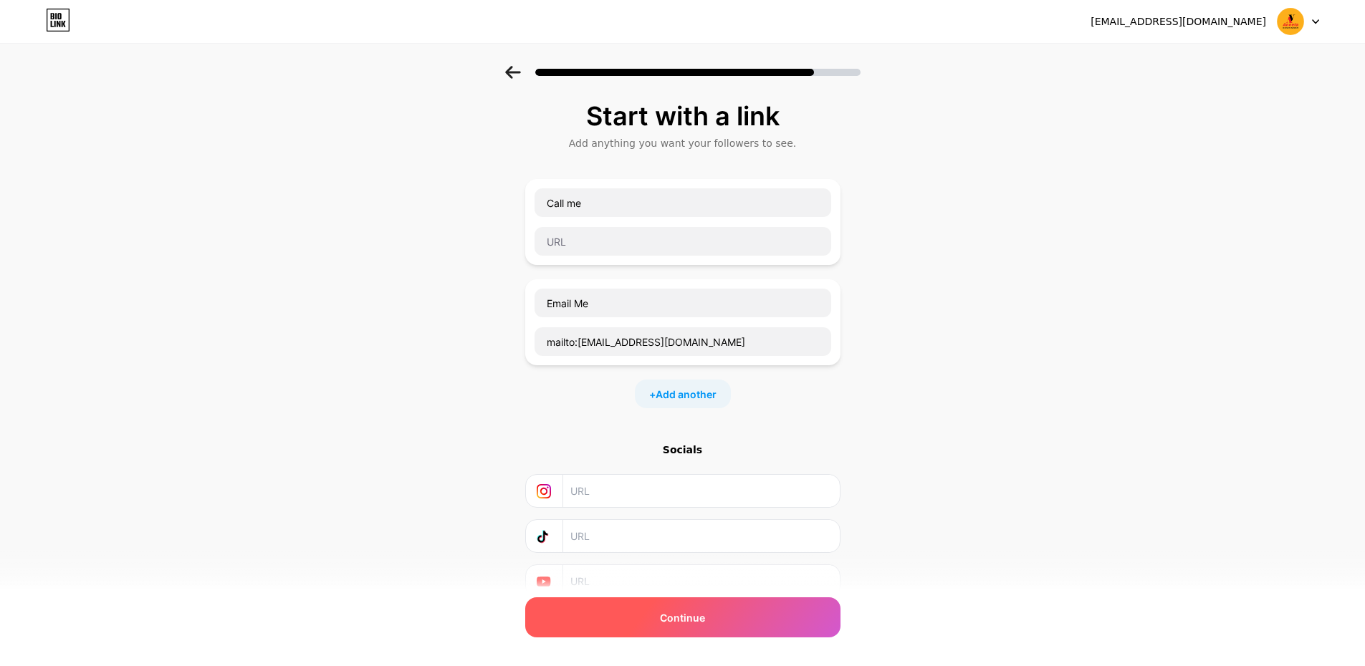
click at [701, 630] on div "Continue" at bounding box center [682, 617] width 315 height 40
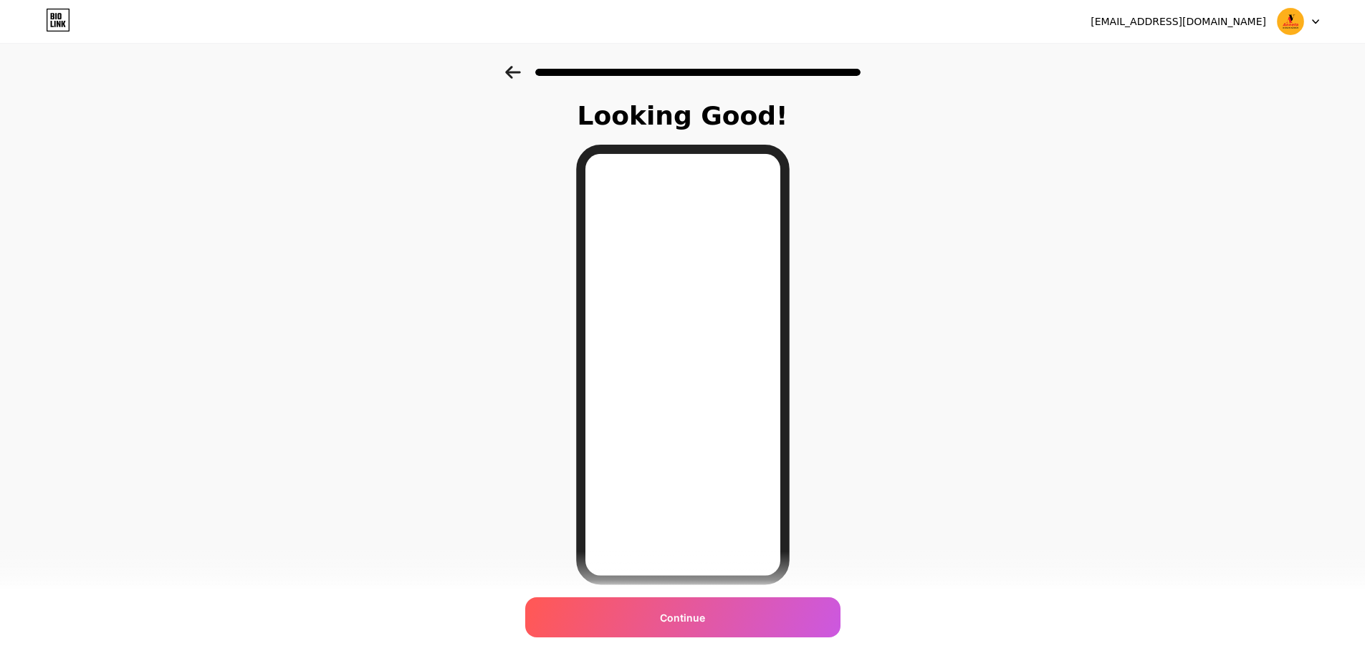
click at [703, 625] on div "Continue" at bounding box center [682, 617] width 315 height 40
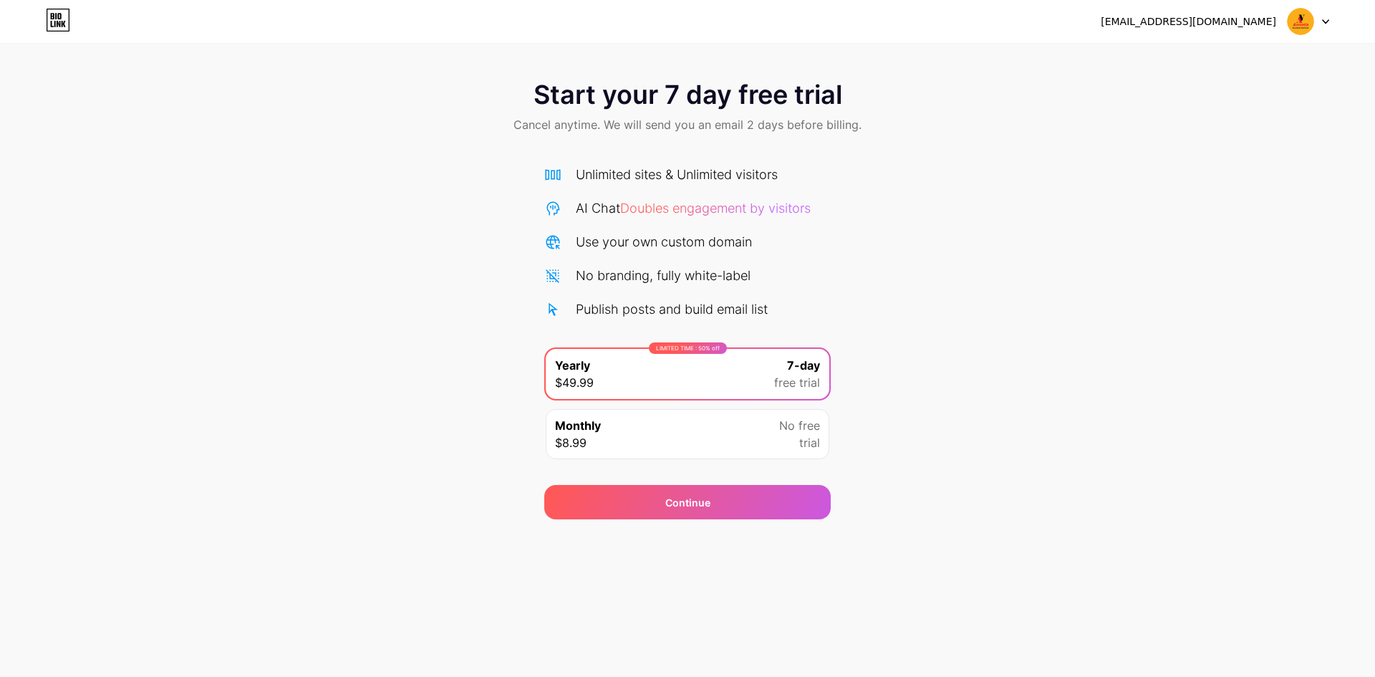
click at [651, 415] on div "Monthly $8.99 No free trial" at bounding box center [688, 434] width 284 height 50
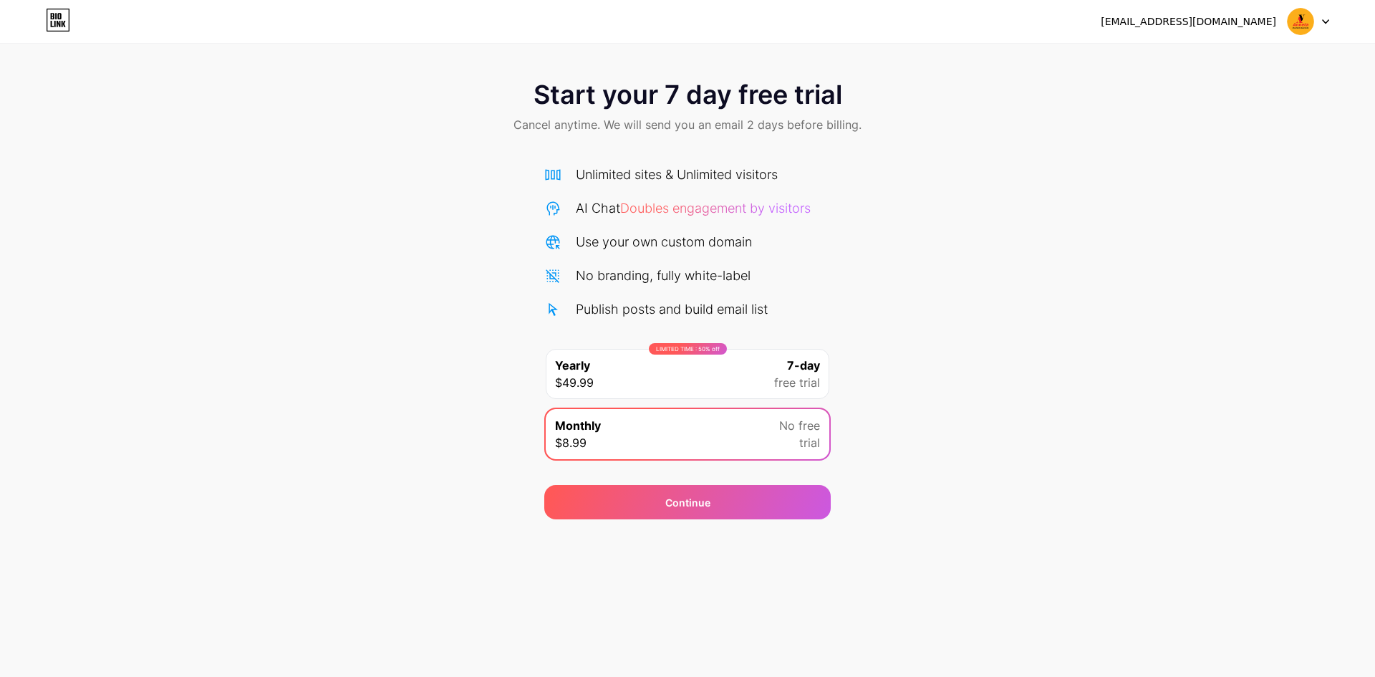
click at [695, 381] on div "LIMITED TIME : 50% off Yearly $49.99 7-day free trial" at bounding box center [688, 374] width 284 height 50
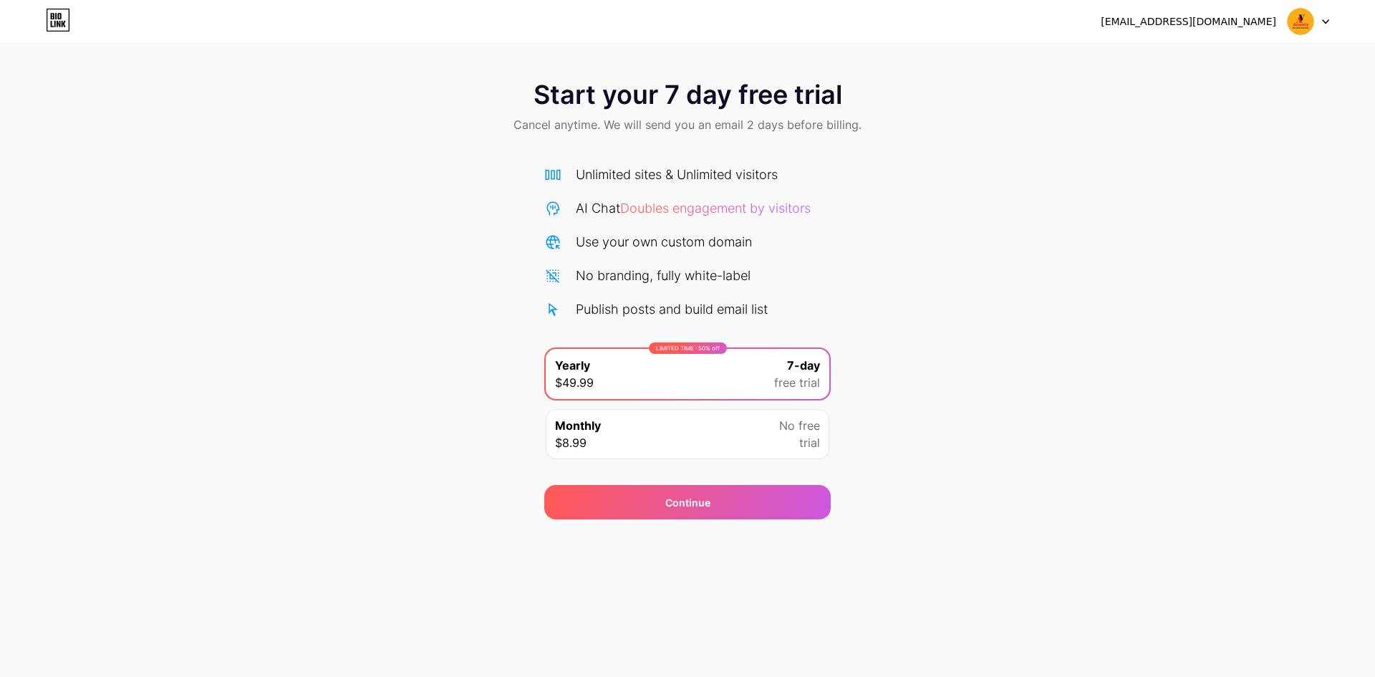
click at [857, 422] on div "Start your 7 day free trial Cancel anytime. We will send you an email 2 days be…" at bounding box center [687, 292] width 1375 height 453
click at [287, 352] on div "Start your 7 day free trial Cancel anytime. We will send you an email 2 days be…" at bounding box center [687, 292] width 1375 height 453
